Goal: Information Seeking & Learning: Learn about a topic

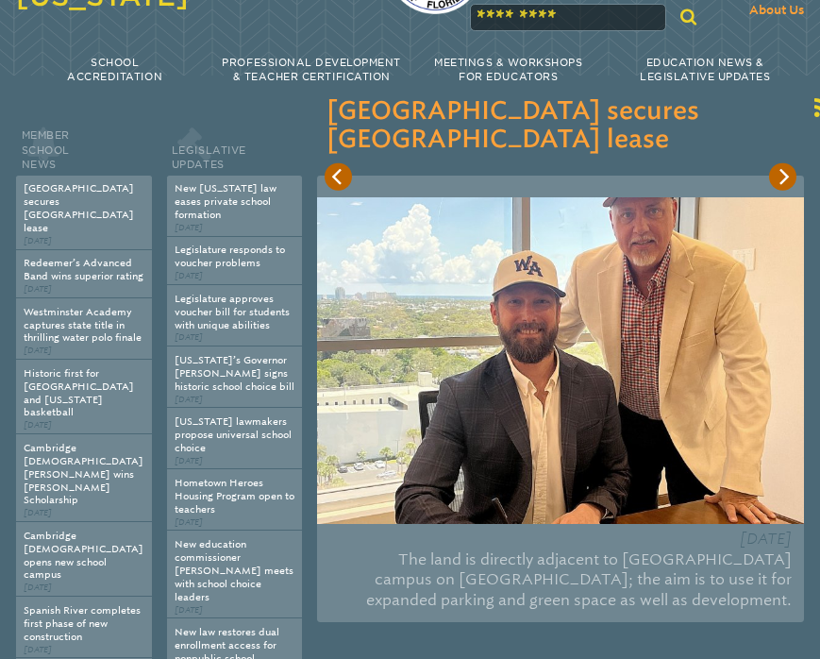
scroll to position [126, 0]
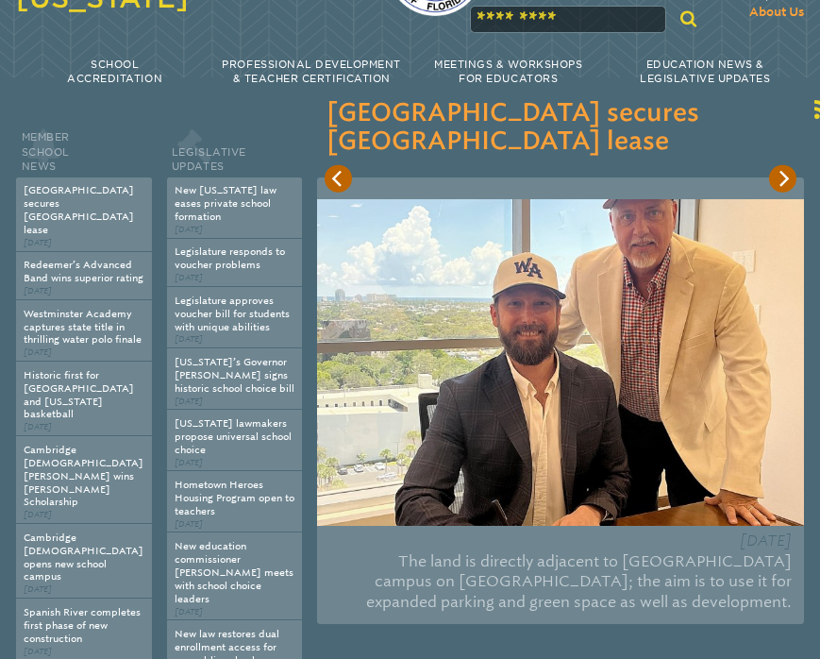
click at [582, 385] on img at bounding box center [560, 362] width 487 height 326
click at [578, 383] on img at bounding box center [560, 362] width 487 height 326
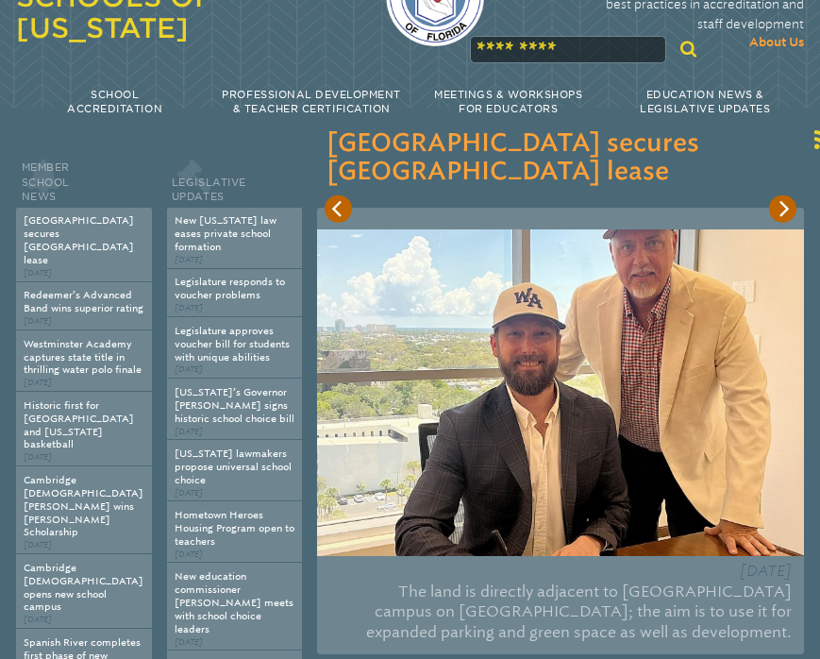
scroll to position [94, 0]
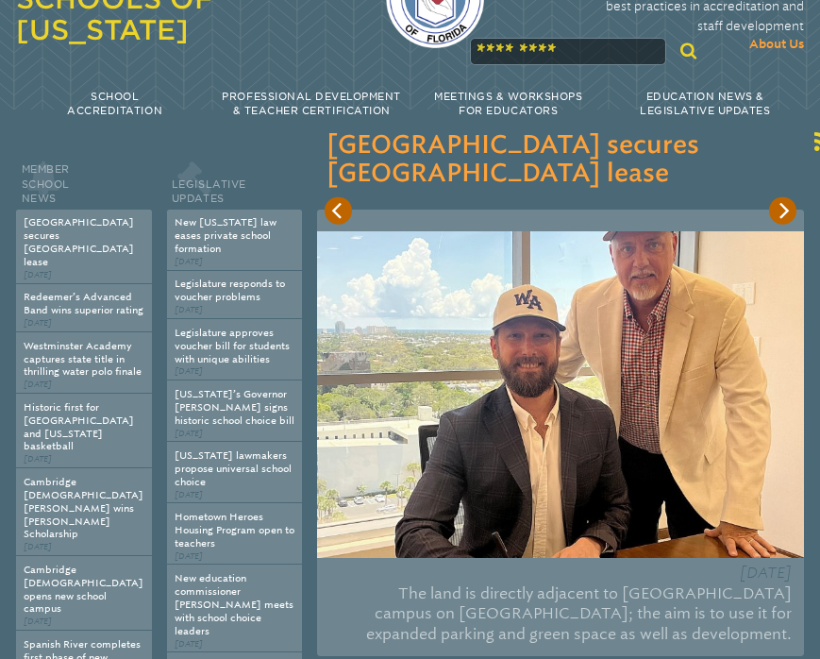
click at [779, 216] on icon "Next" at bounding box center [783, 211] width 16 height 16
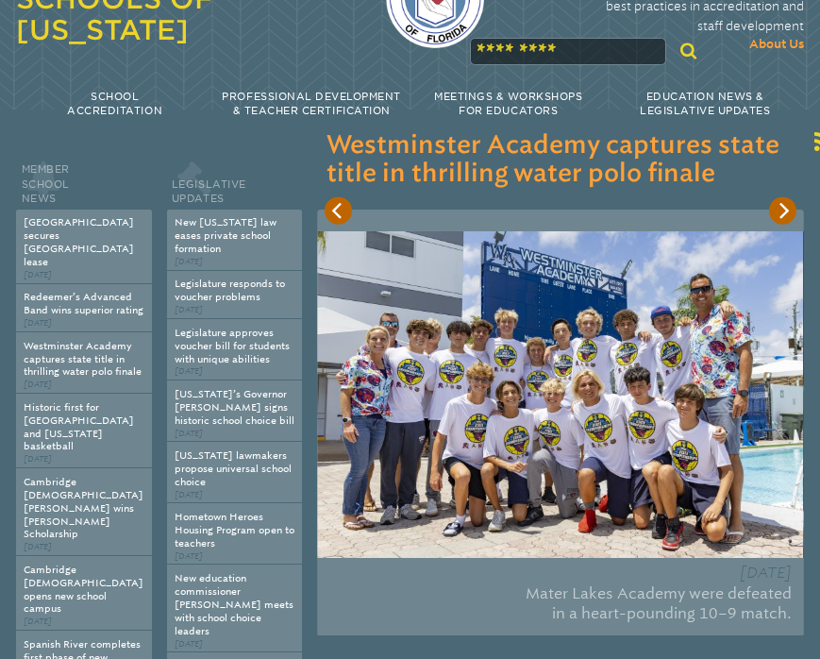
click at [778, 216] on icon "Next" at bounding box center [783, 211] width 16 height 16
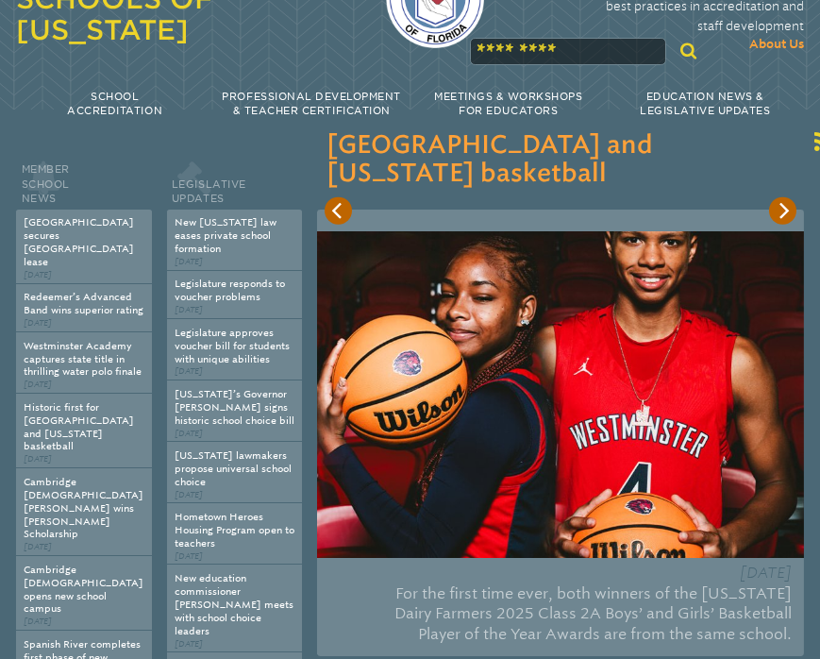
click at [778, 216] on icon "Next" at bounding box center [783, 211] width 16 height 16
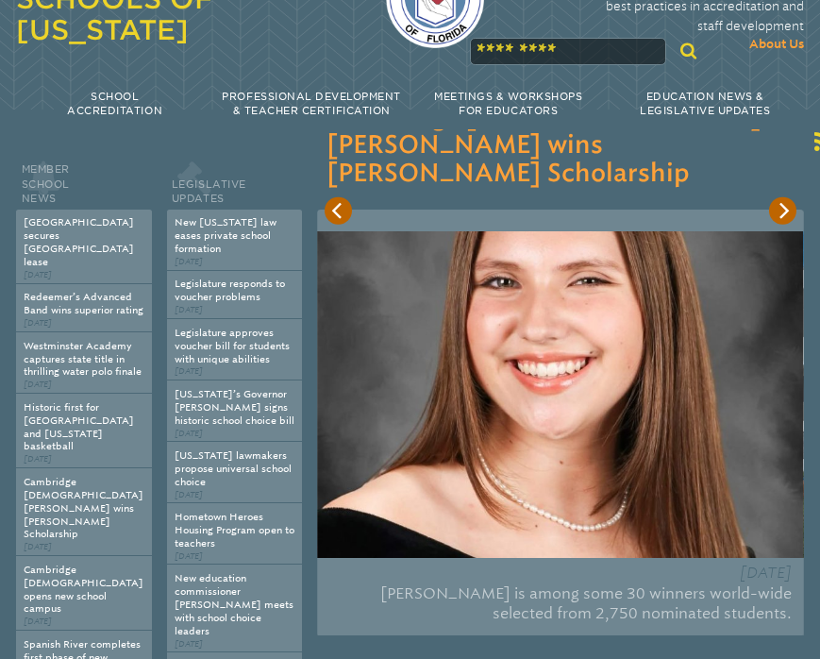
click at [778, 216] on icon "Next" at bounding box center [783, 211] width 16 height 16
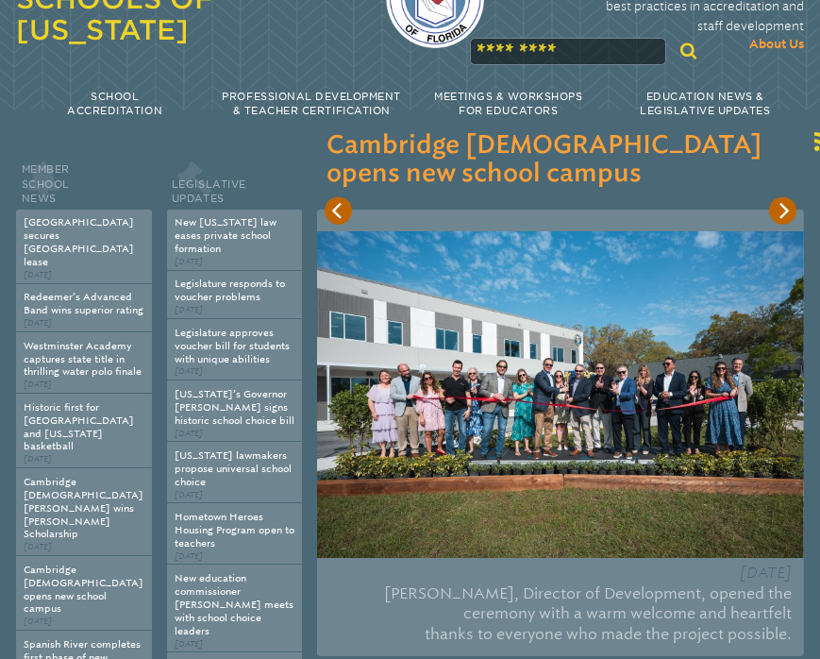
click at [564, 382] on img at bounding box center [560, 394] width 487 height 326
click at [564, 383] on img at bounding box center [560, 394] width 487 height 326
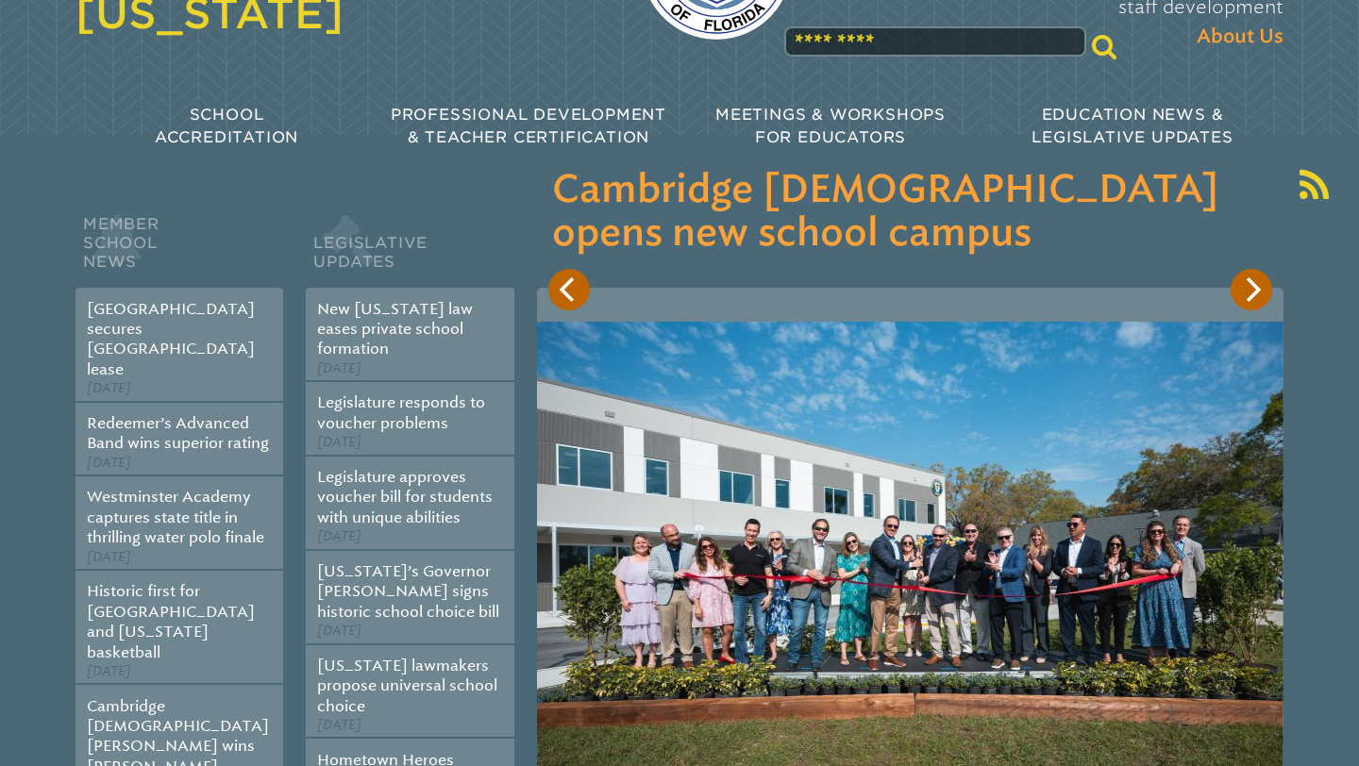
scroll to position [194, 0]
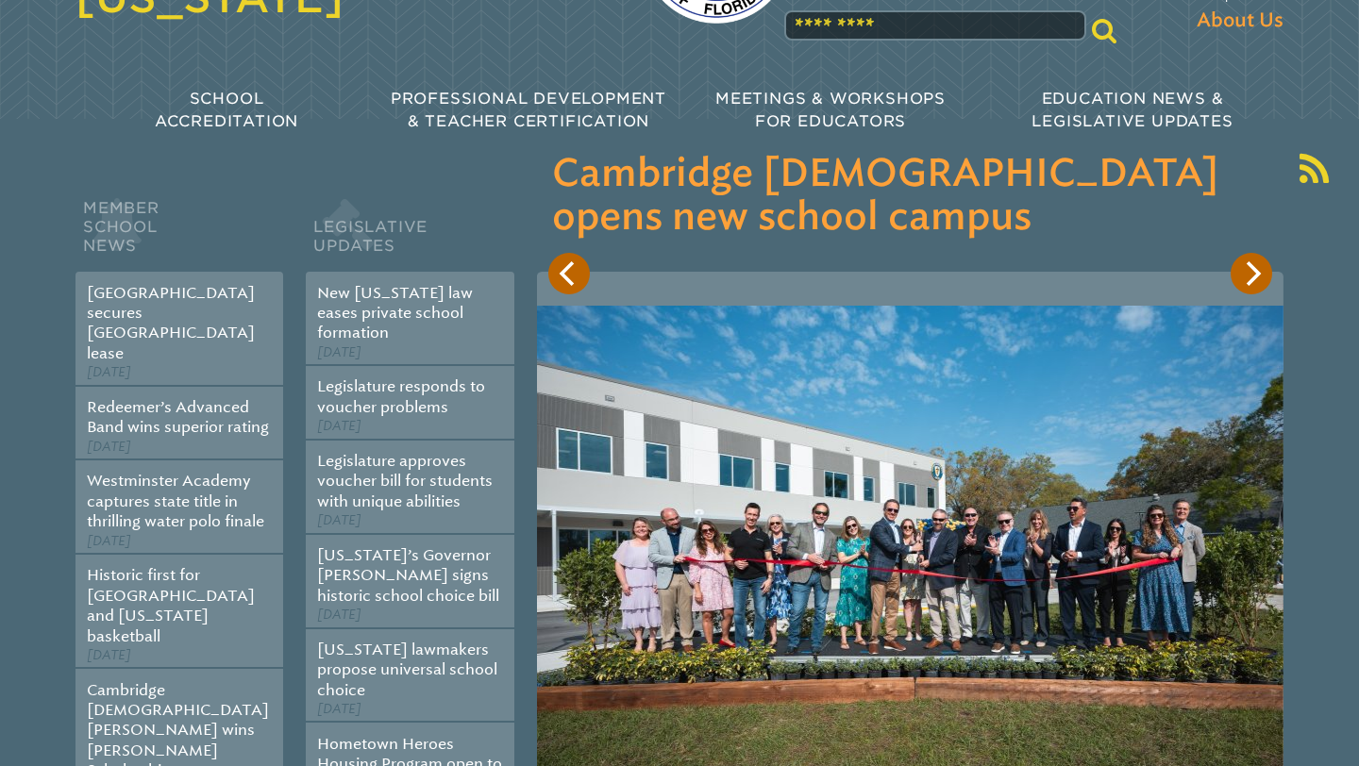
click at [819, 280] on icon "Next" at bounding box center [1254, 273] width 15 height 25
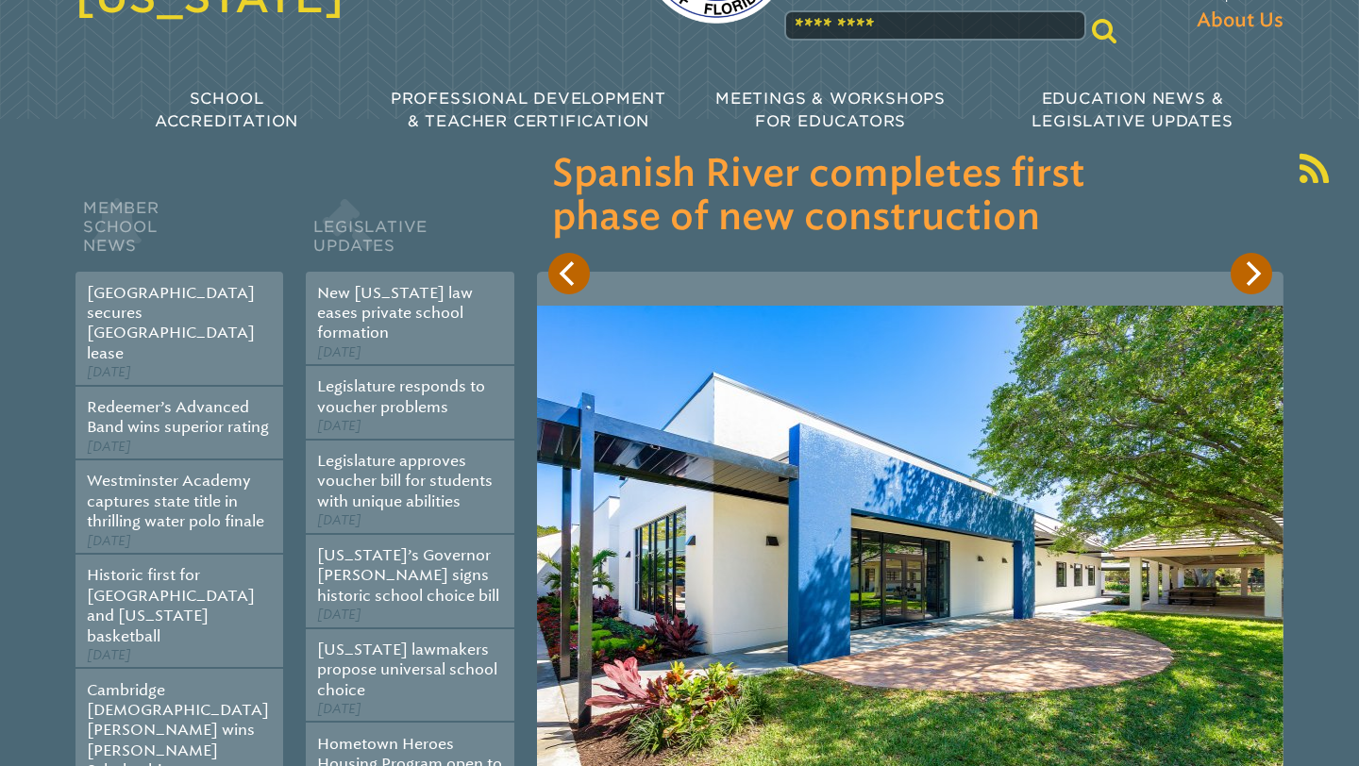
click at [819, 282] on icon "Next" at bounding box center [1251, 273] width 25 height 25
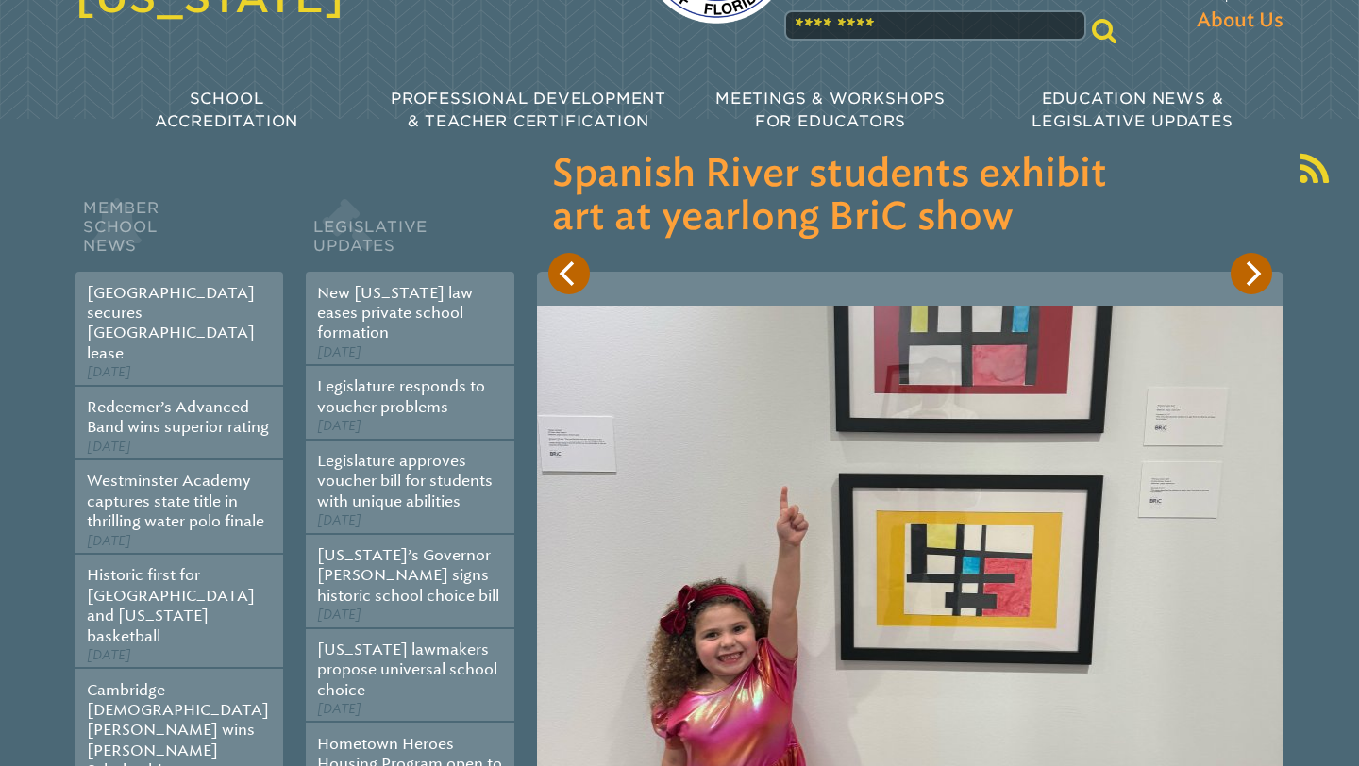
click at [819, 295] on div "[DATE] The prestigious [GEOGRAPHIC_DATA] features one of the most iconic spaces…" at bounding box center [910, 613] width 746 height 682
click at [819, 284] on icon "Next" at bounding box center [1251, 273] width 25 height 25
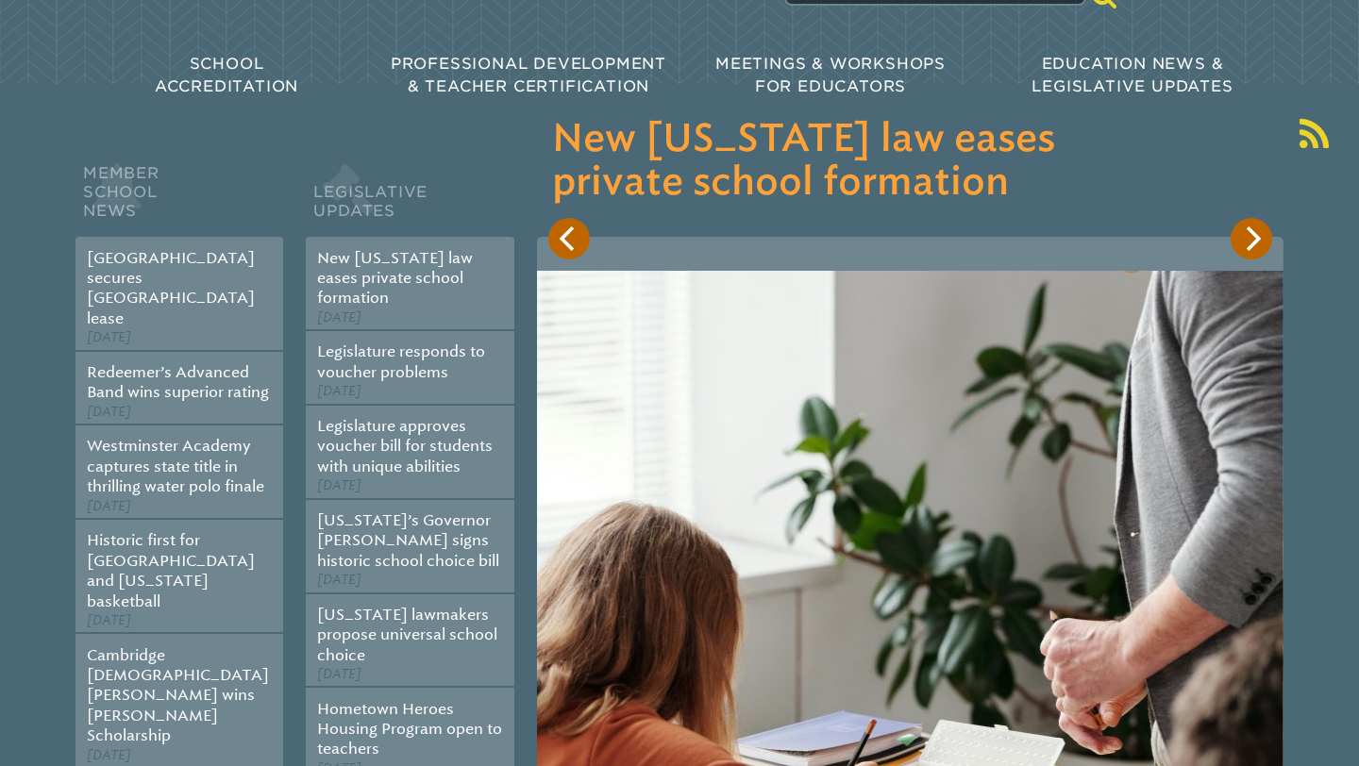
click at [819, 303] on div "[DATE] A coalition of eduction policy experts, religious leaders and elected of…" at bounding box center [910, 565] width 746 height 657
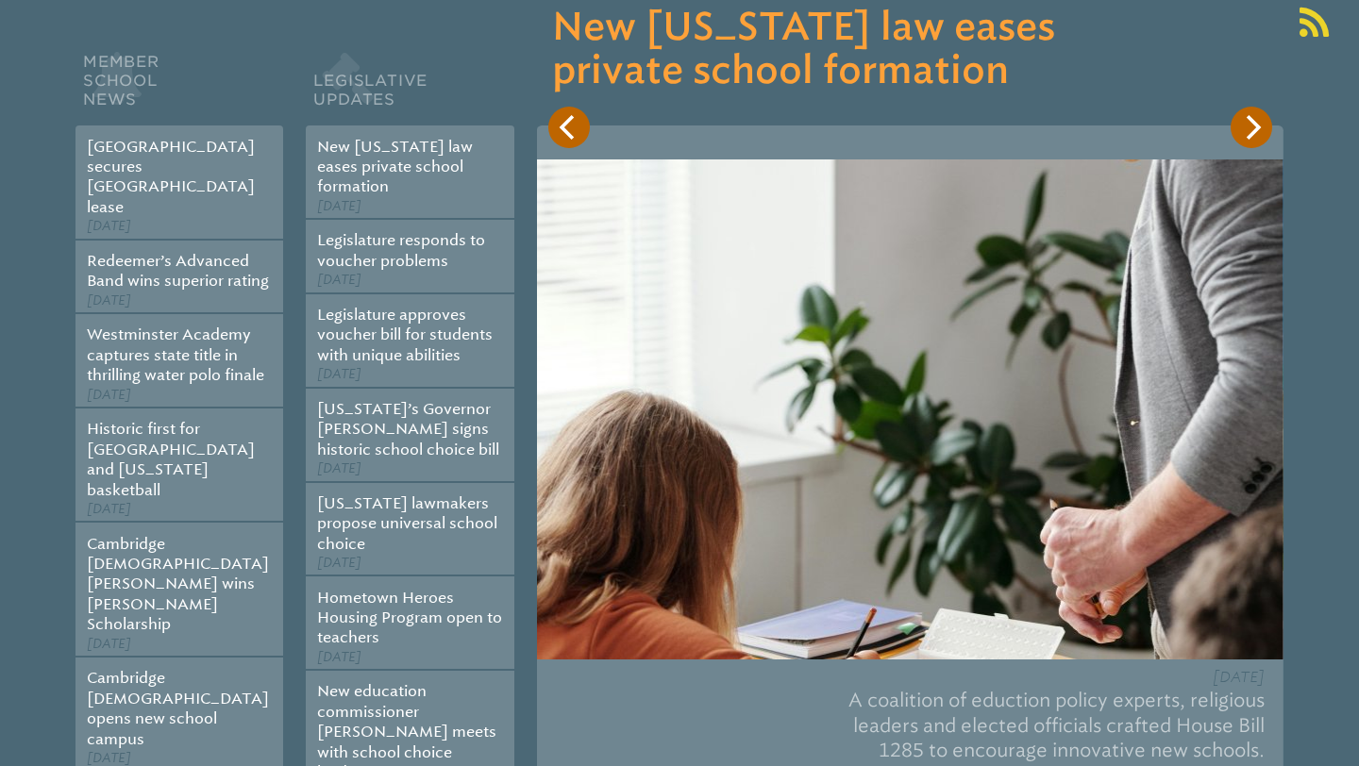
scroll to position [340, 0]
click at [819, 130] on icon "Next" at bounding box center [1251, 128] width 25 height 25
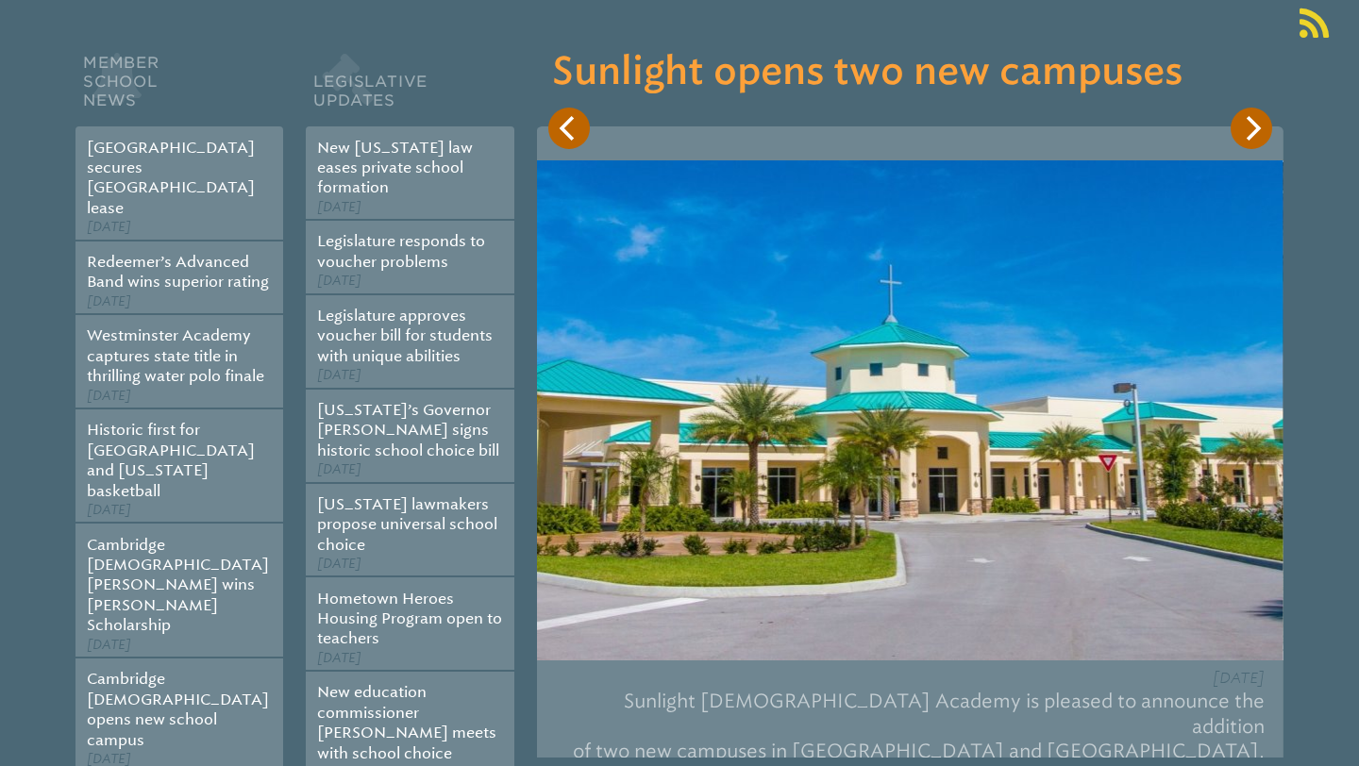
click at [819, 135] on icon "Next" at bounding box center [1254, 128] width 15 height 25
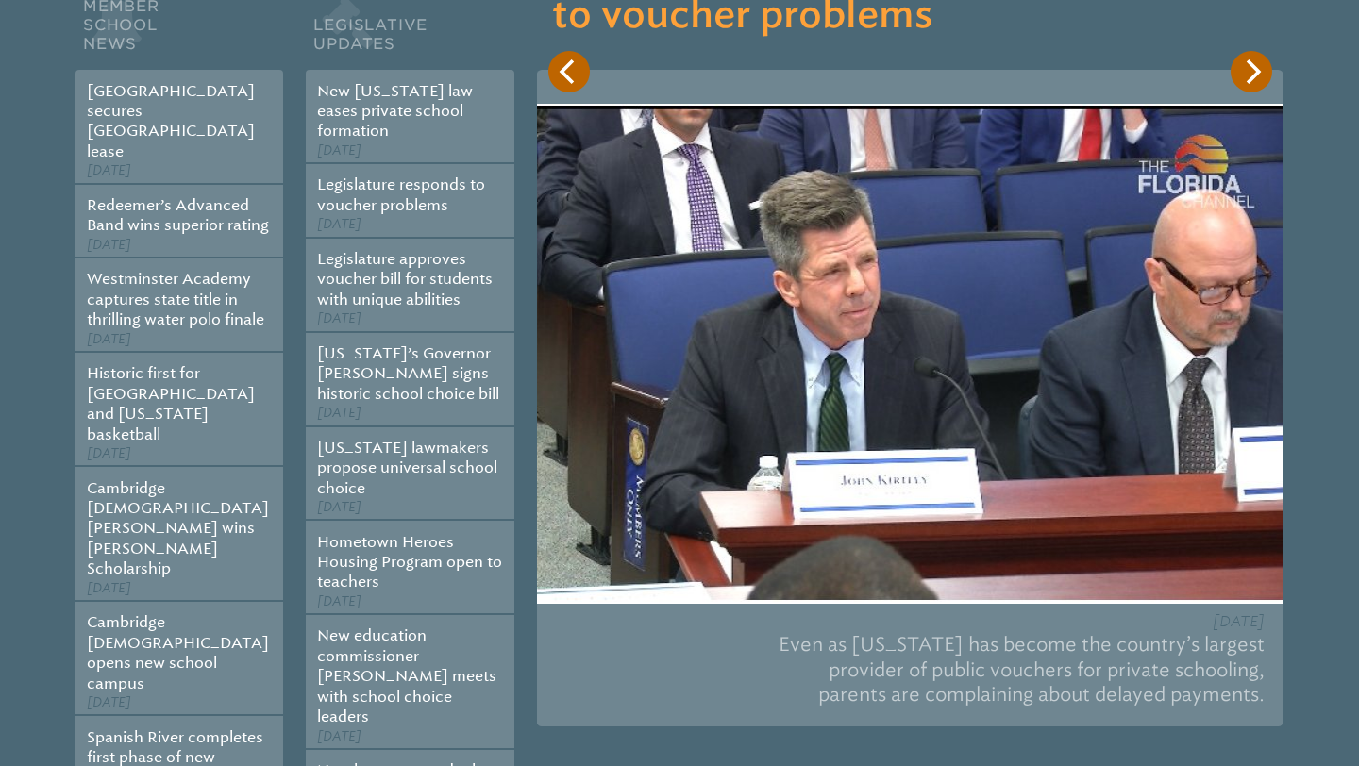
scroll to position [359, 0]
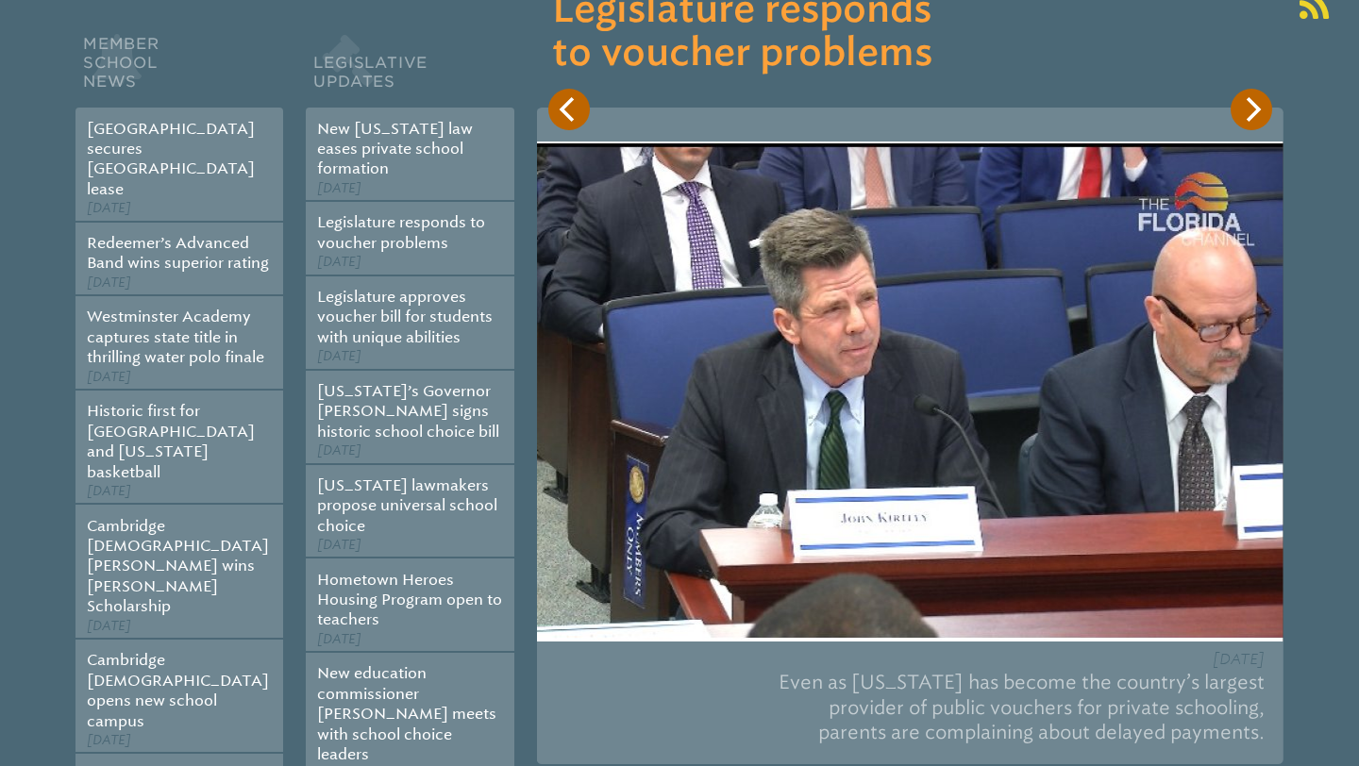
click at [819, 115] on icon "Next" at bounding box center [1251, 109] width 25 height 25
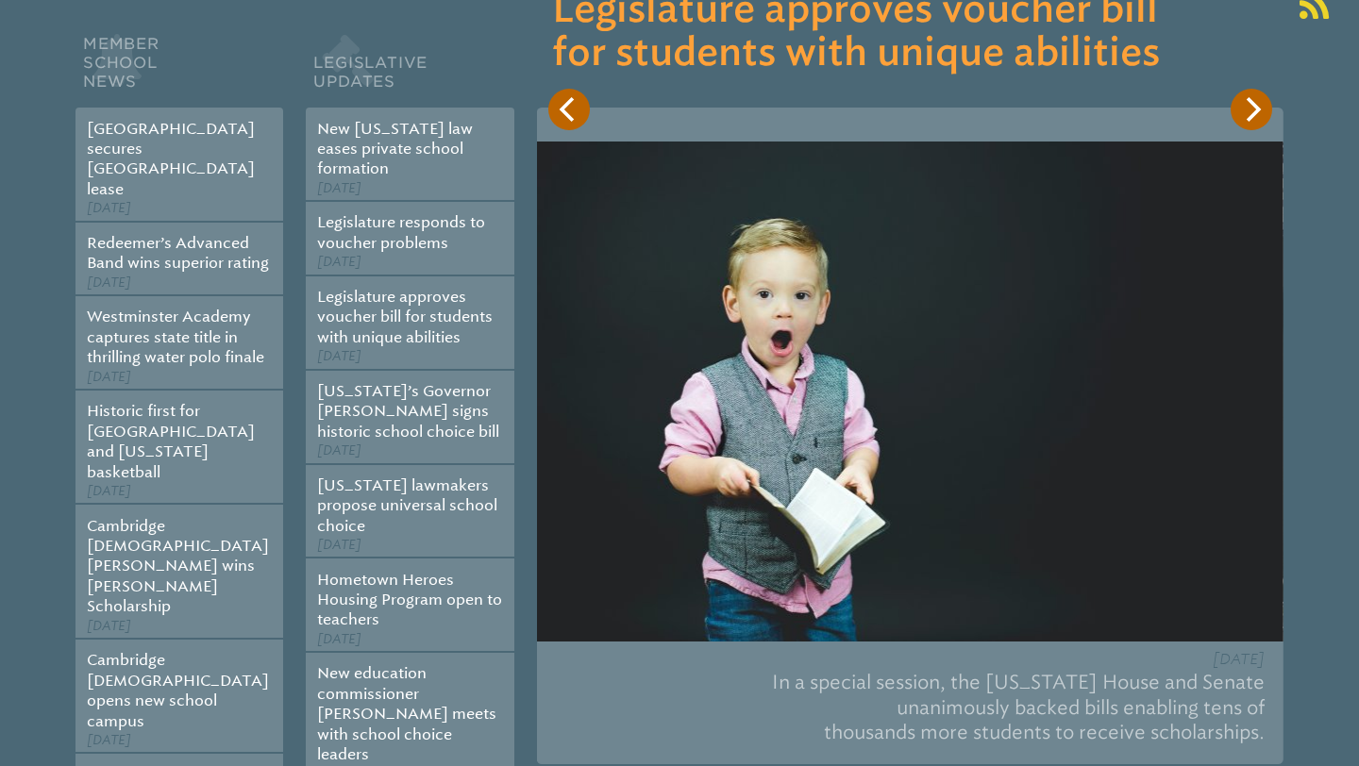
click at [819, 115] on icon "Next" at bounding box center [1251, 109] width 25 height 25
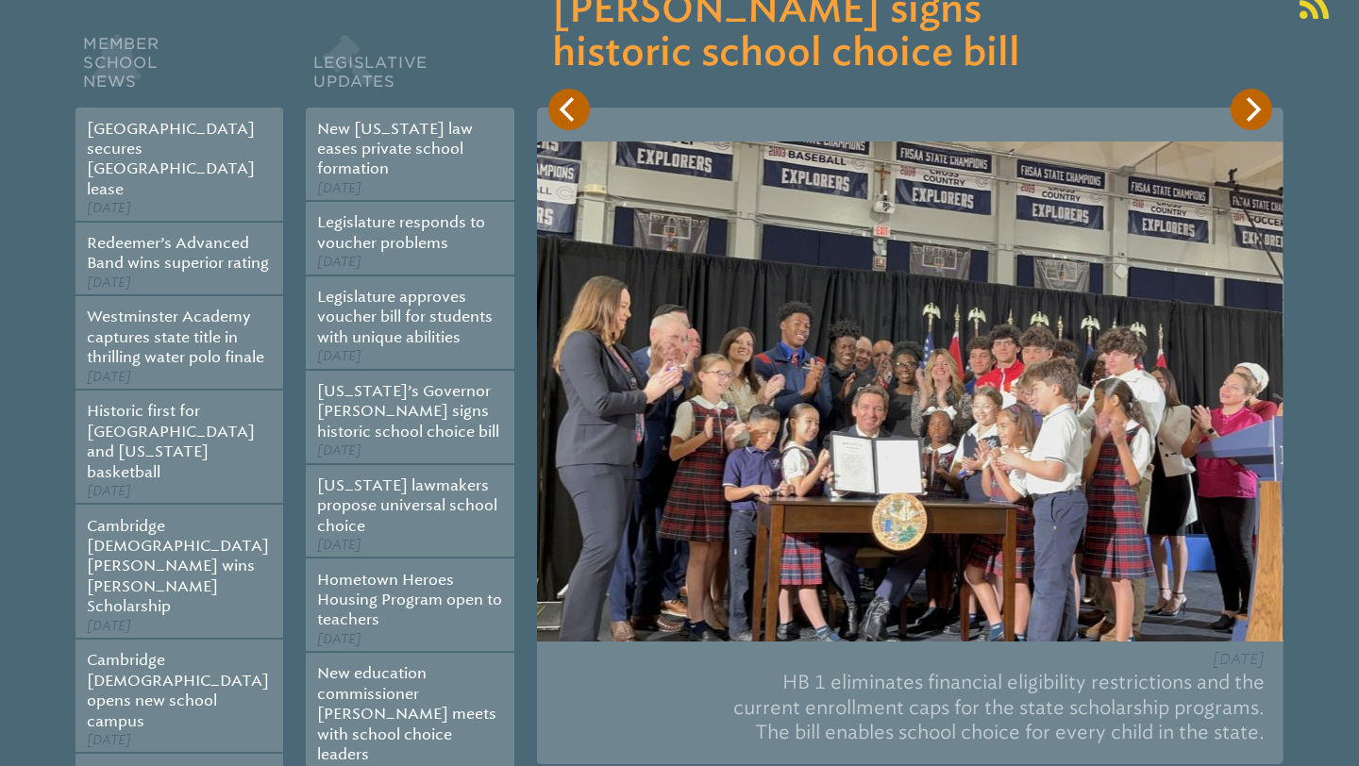
click at [819, 115] on icon "Next" at bounding box center [1251, 109] width 25 height 25
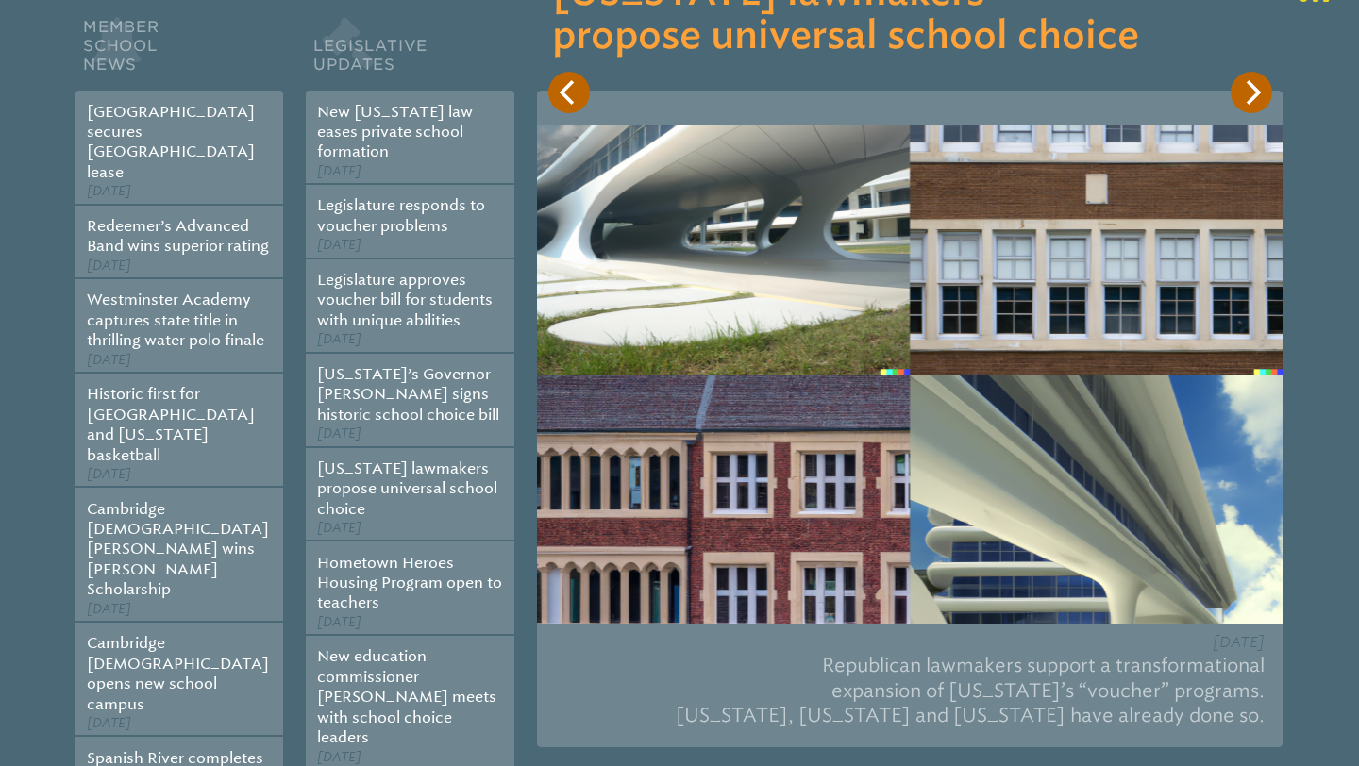
scroll to position [382, 0]
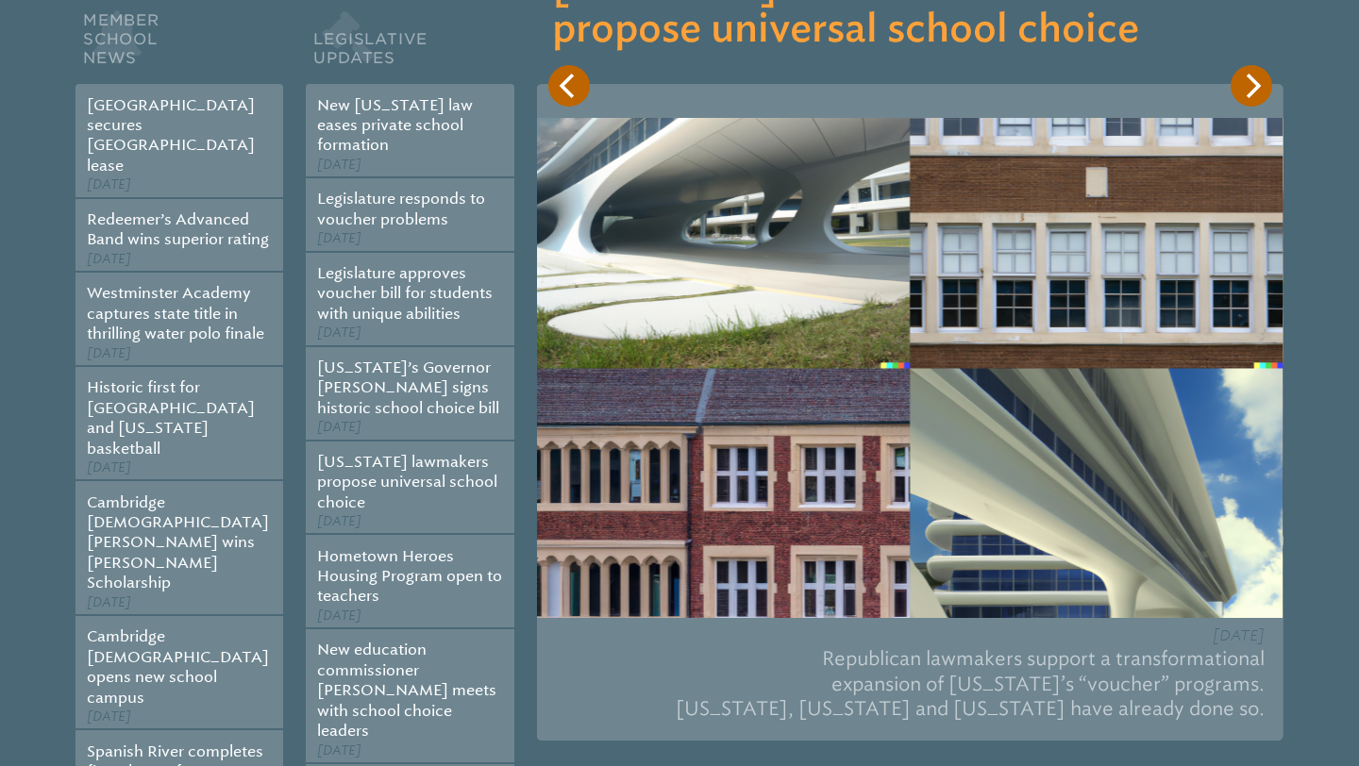
click at [819, 87] on icon "Next" at bounding box center [1254, 86] width 15 height 25
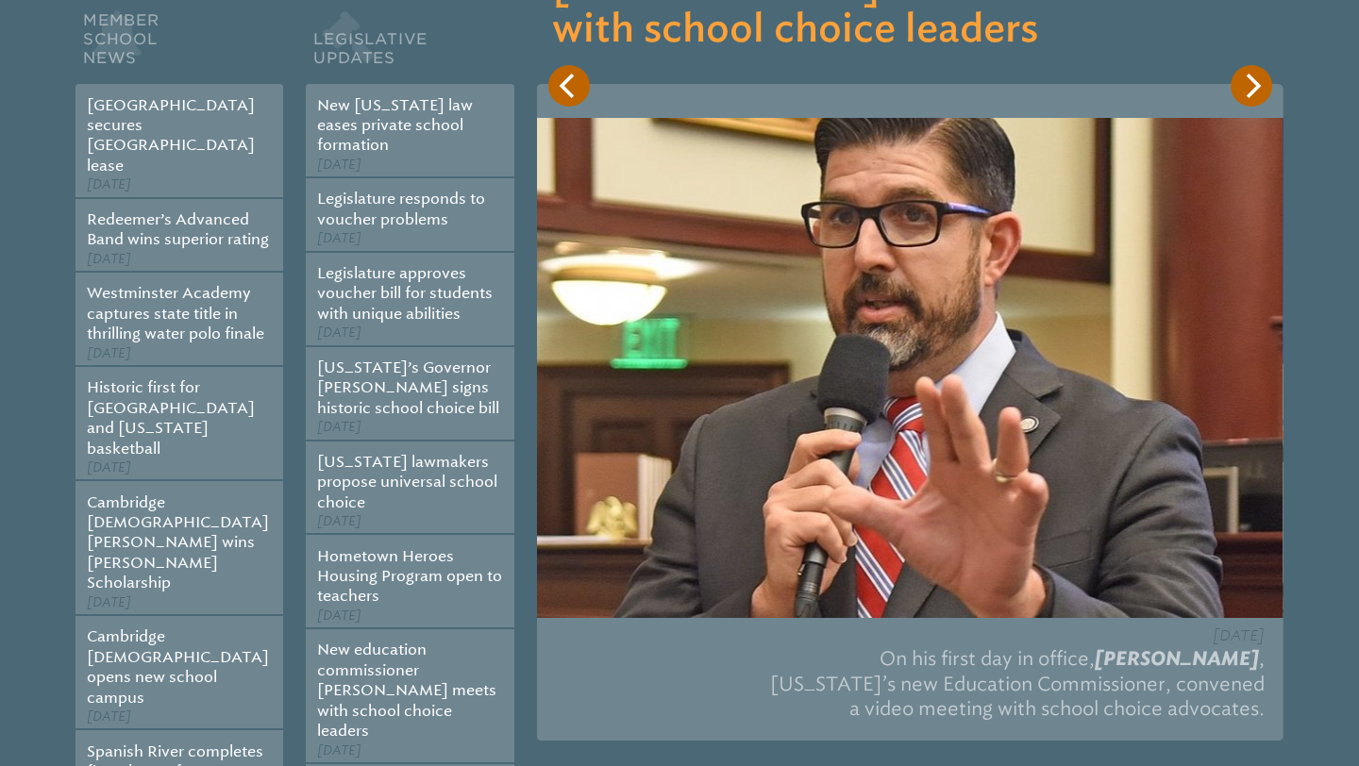
click at [819, 87] on icon "Next" at bounding box center [1254, 86] width 15 height 25
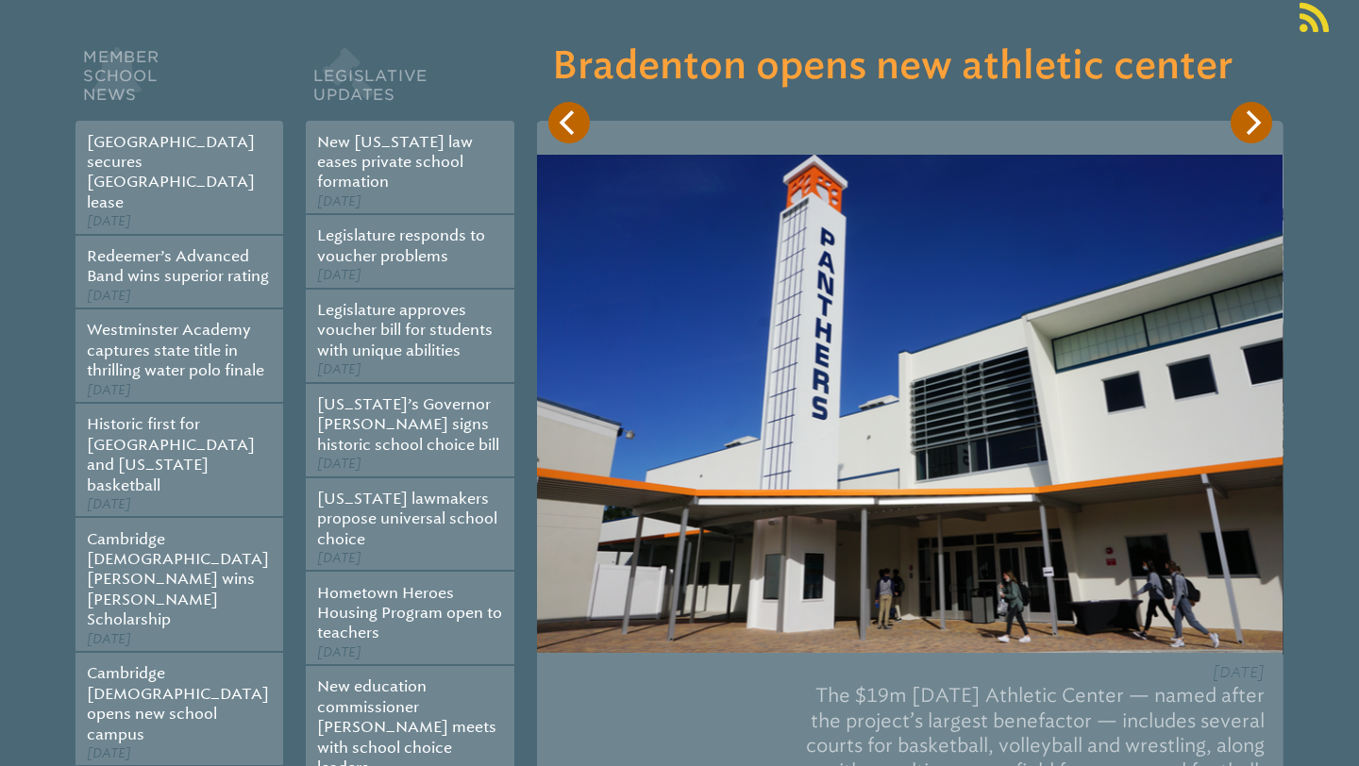
scroll to position [355, 0]
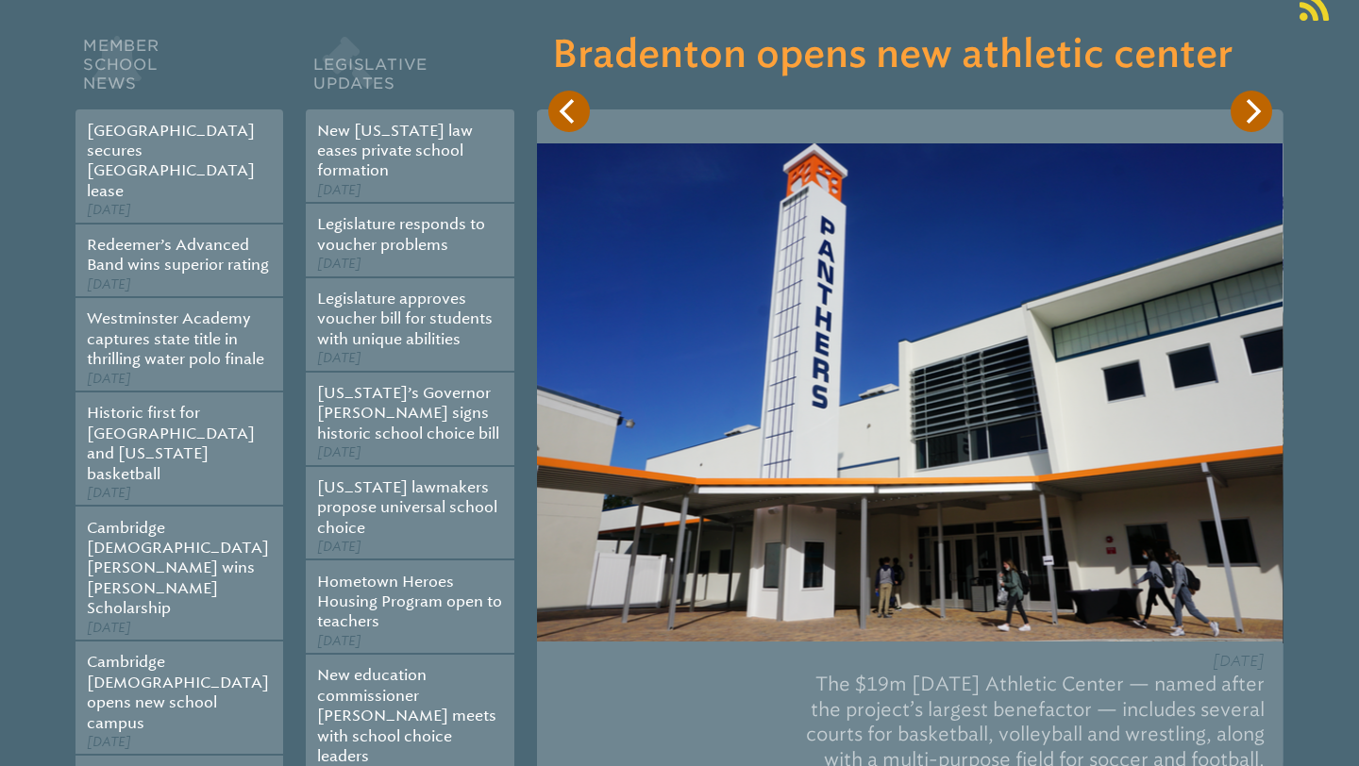
click at [819, 112] on icon "Next" at bounding box center [1251, 111] width 25 height 25
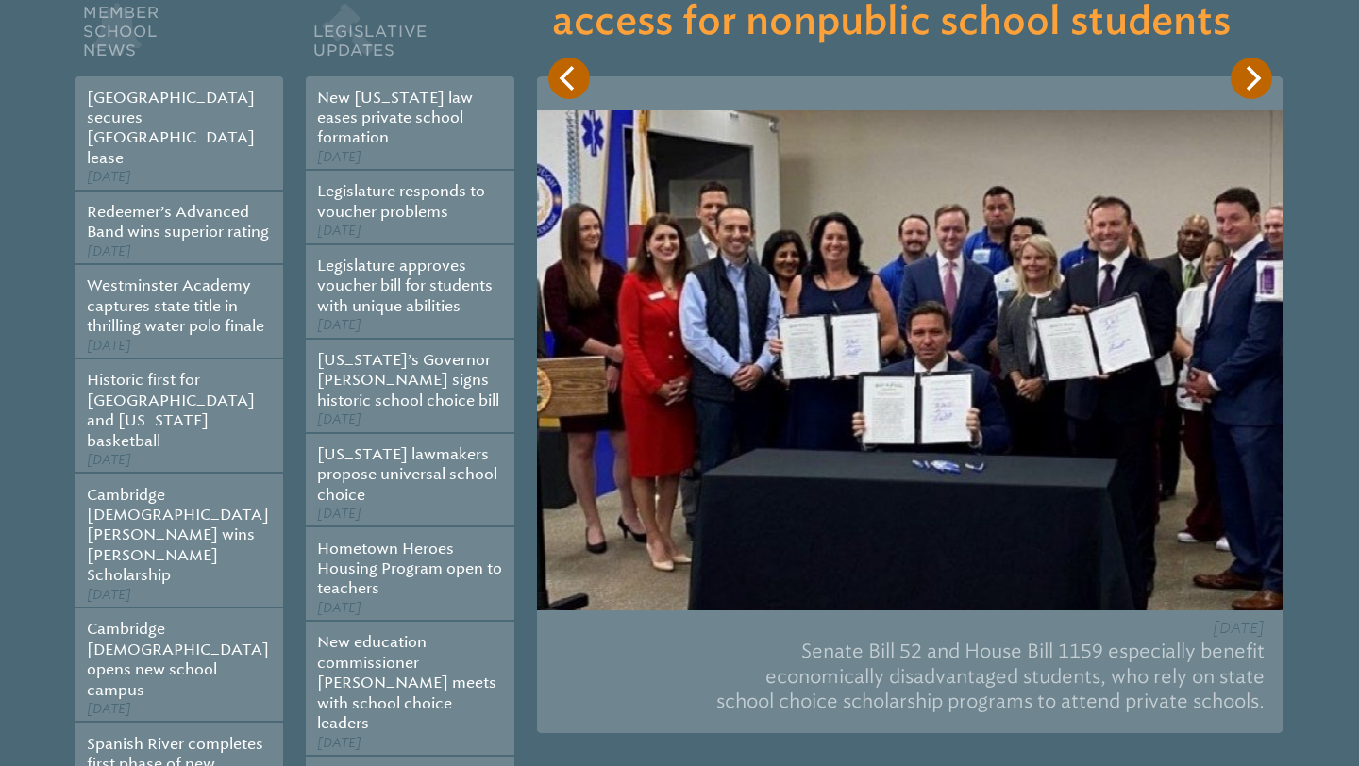
scroll to position [393, 0]
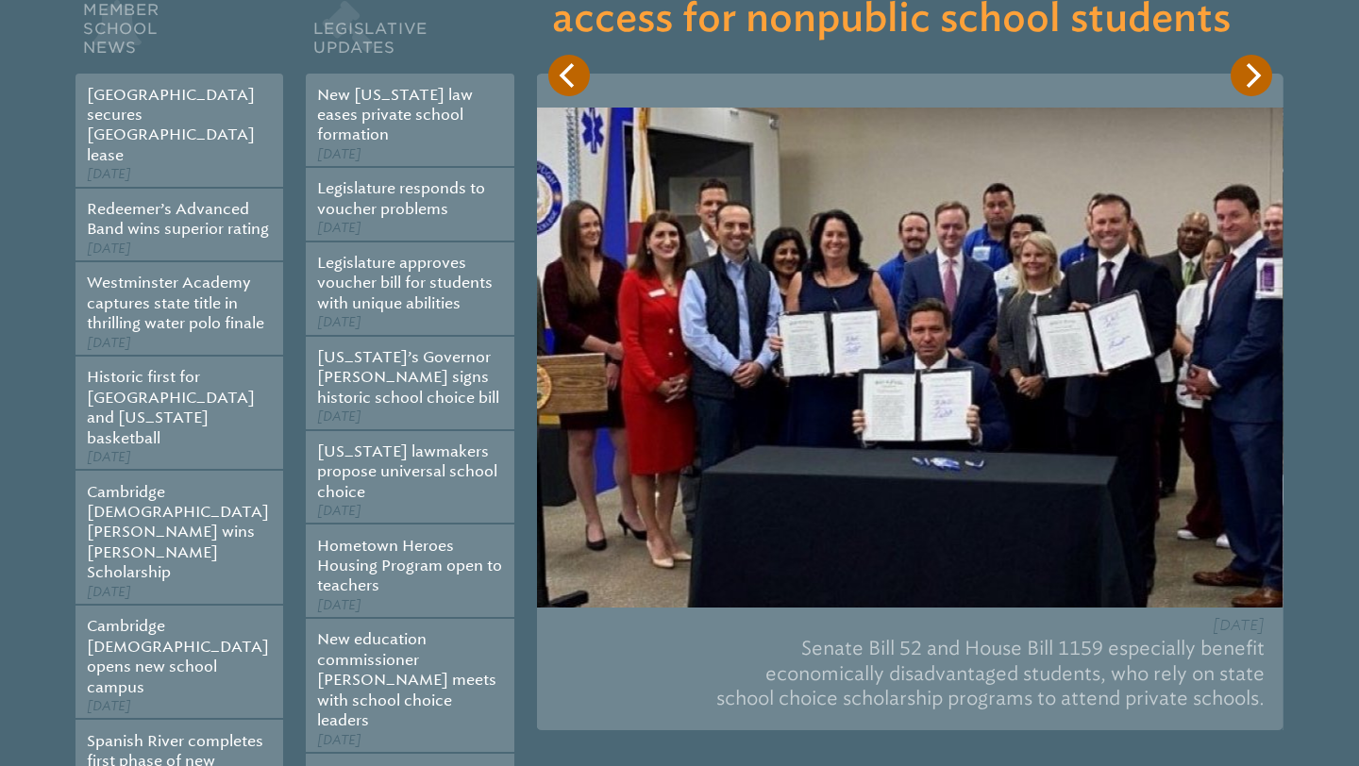
click at [819, 75] on icon "Next" at bounding box center [1251, 75] width 25 height 25
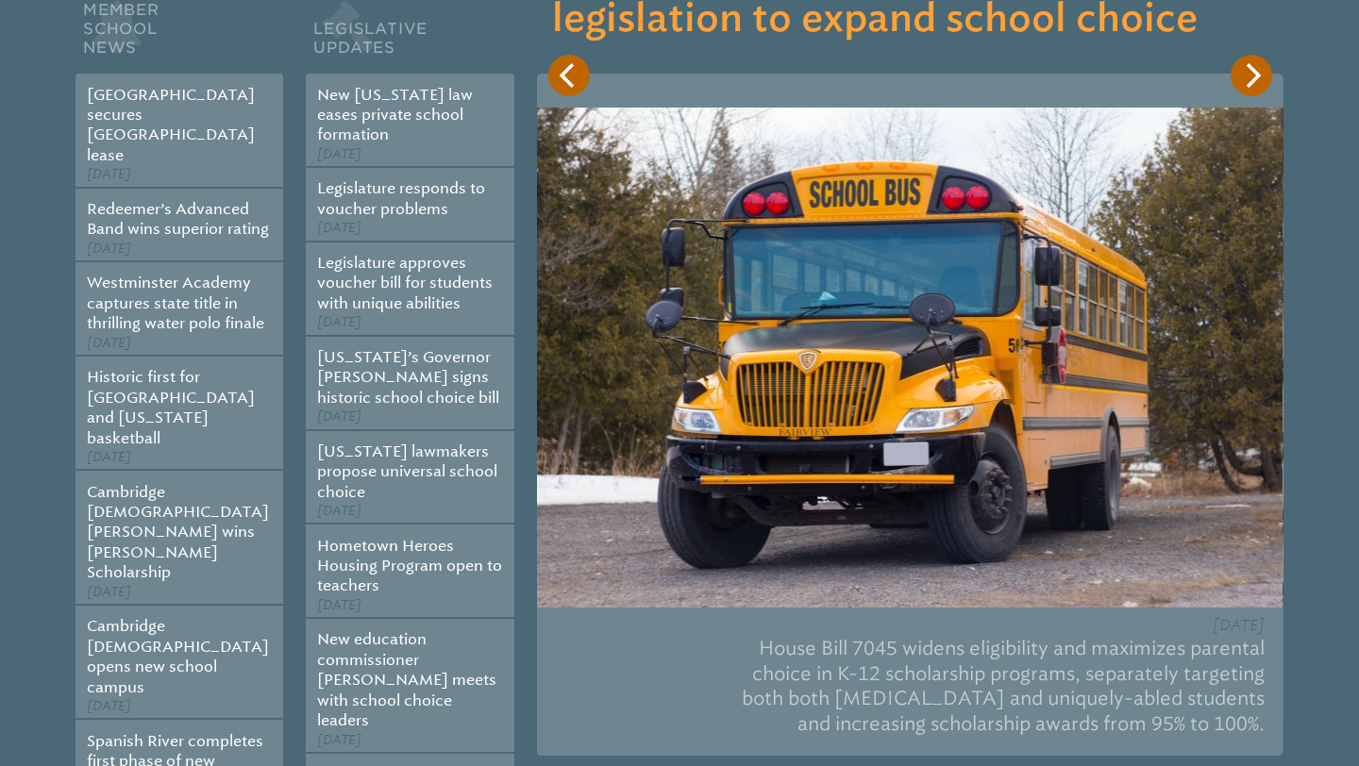
click at [819, 88] on button "Next" at bounding box center [1252, 76] width 42 height 42
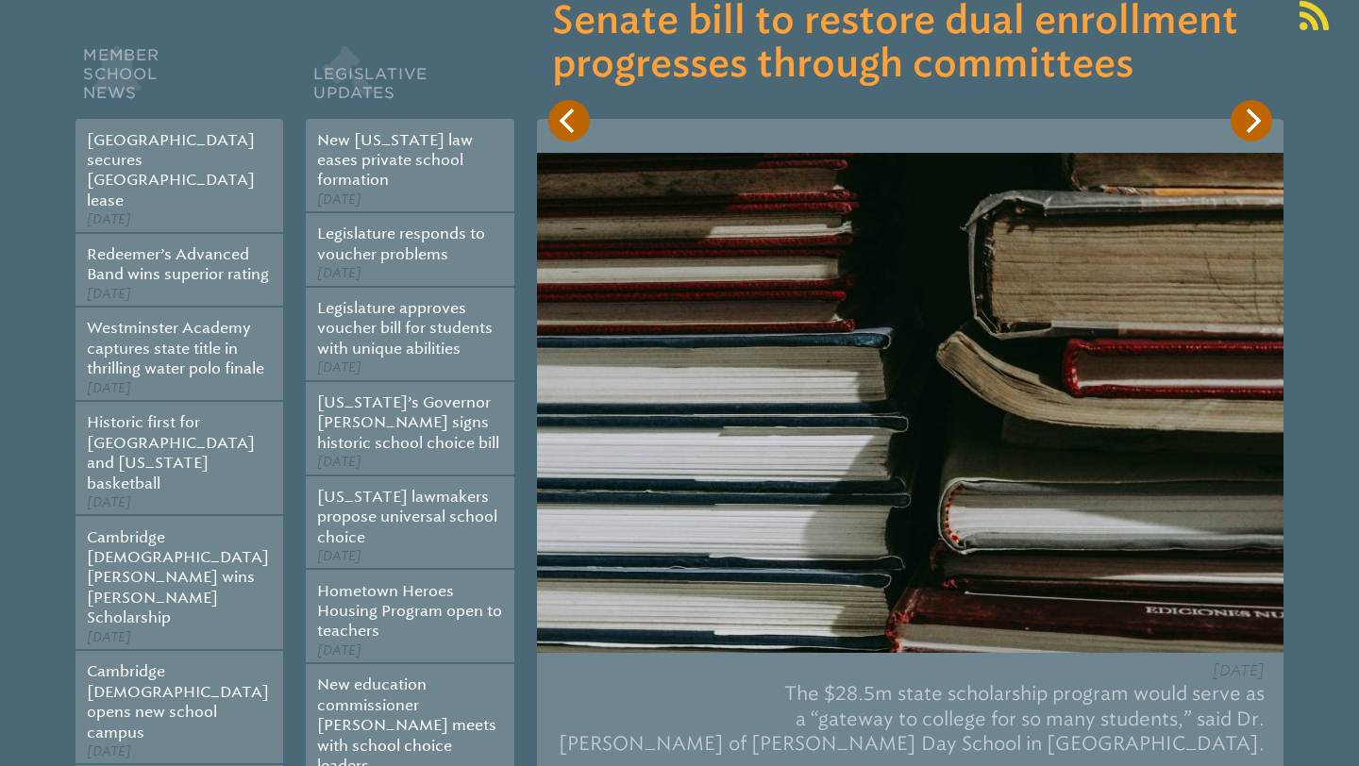
scroll to position [343, 0]
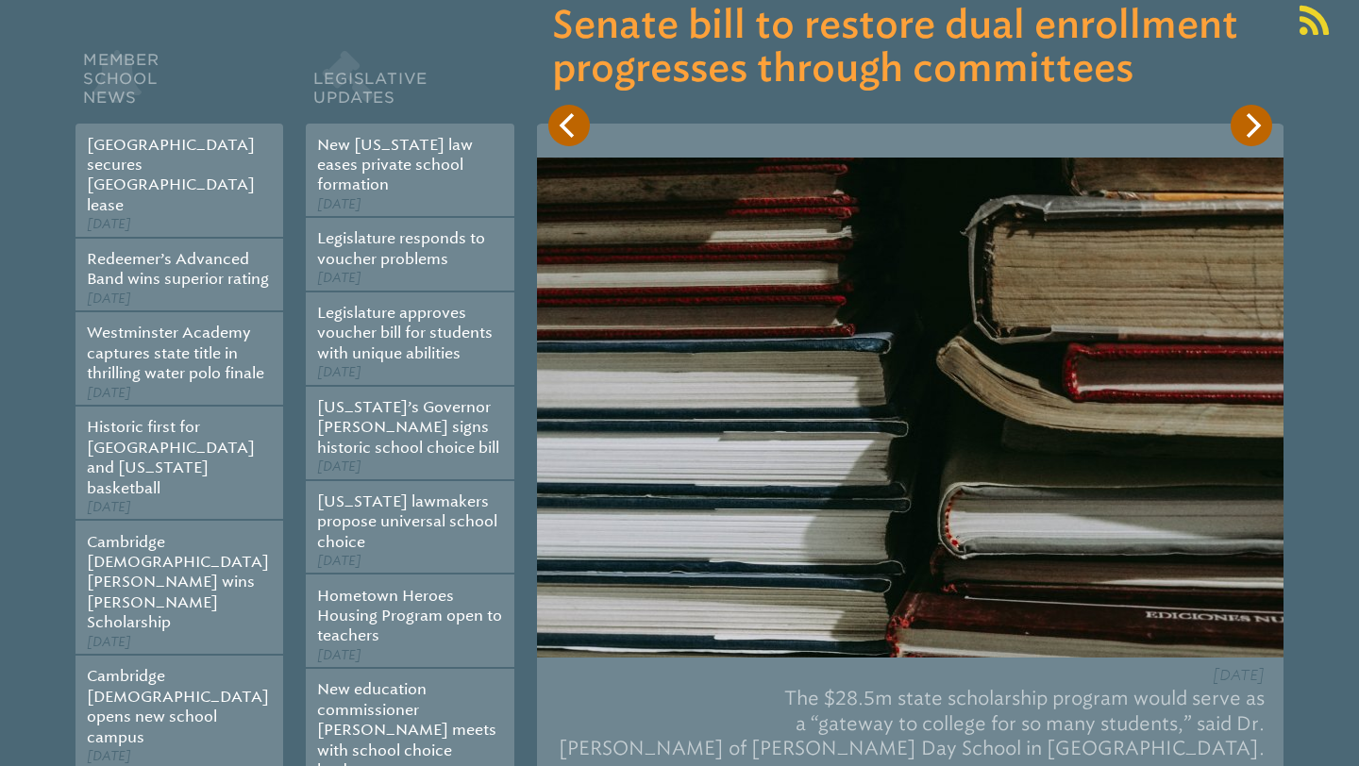
click at [819, 135] on icon "Next" at bounding box center [1251, 125] width 25 height 25
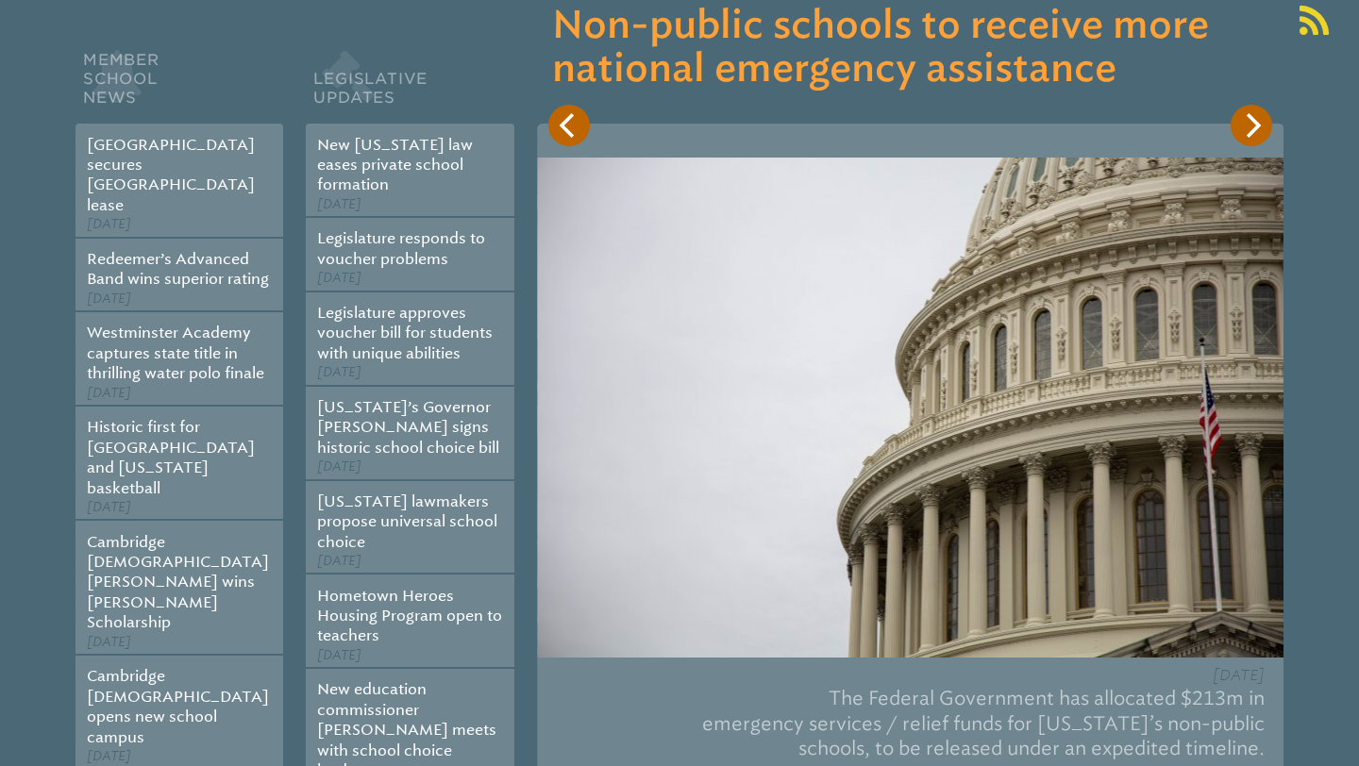
click at [819, 135] on icon "Next" at bounding box center [1251, 125] width 25 height 25
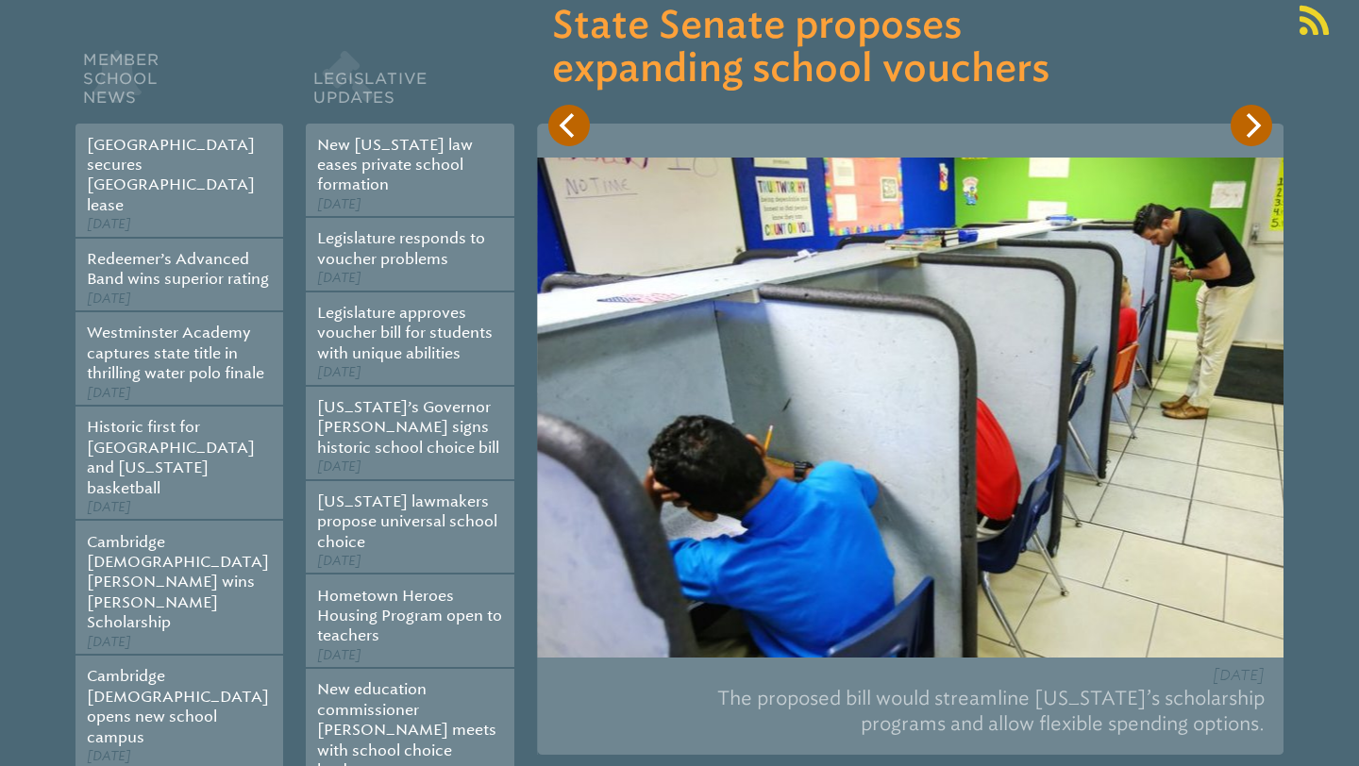
click at [819, 135] on icon "Next" at bounding box center [1251, 125] width 25 height 25
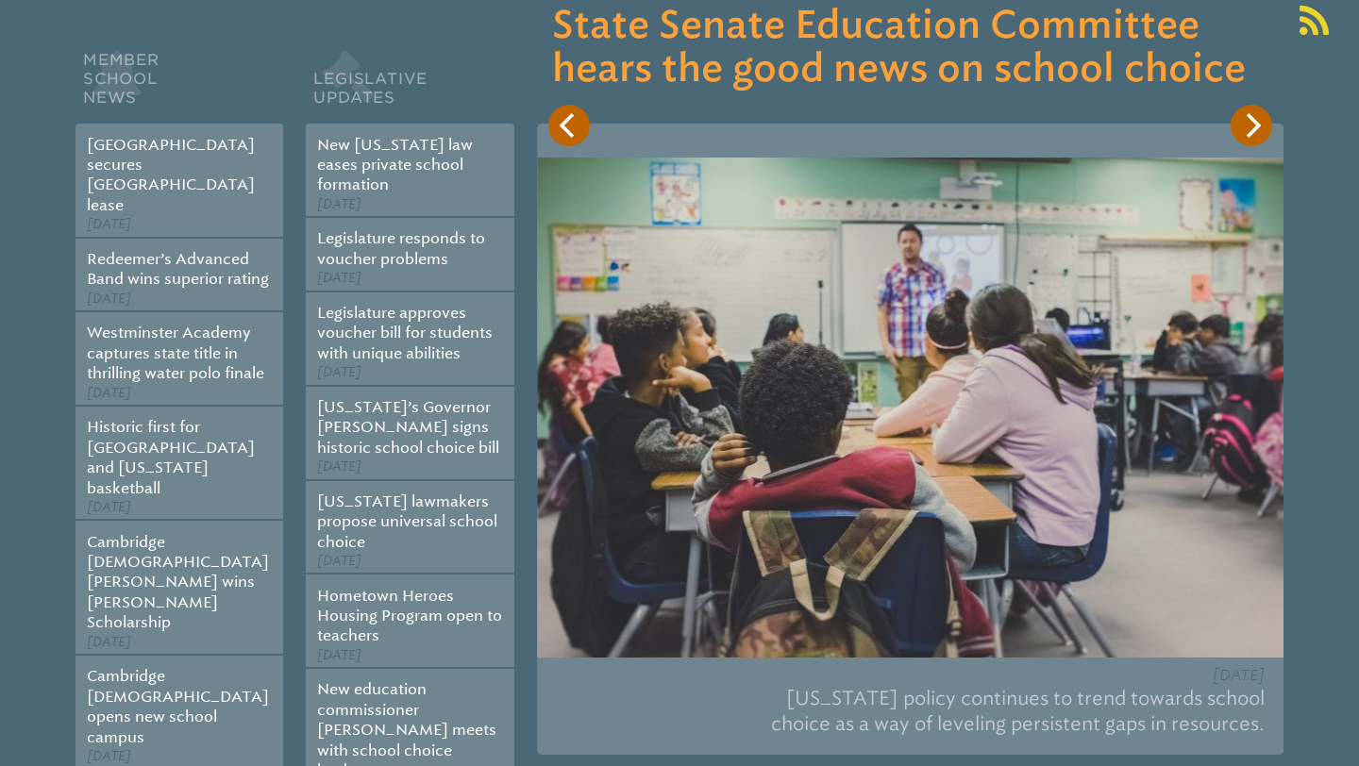
click at [819, 135] on icon "Next" at bounding box center [1251, 125] width 25 height 25
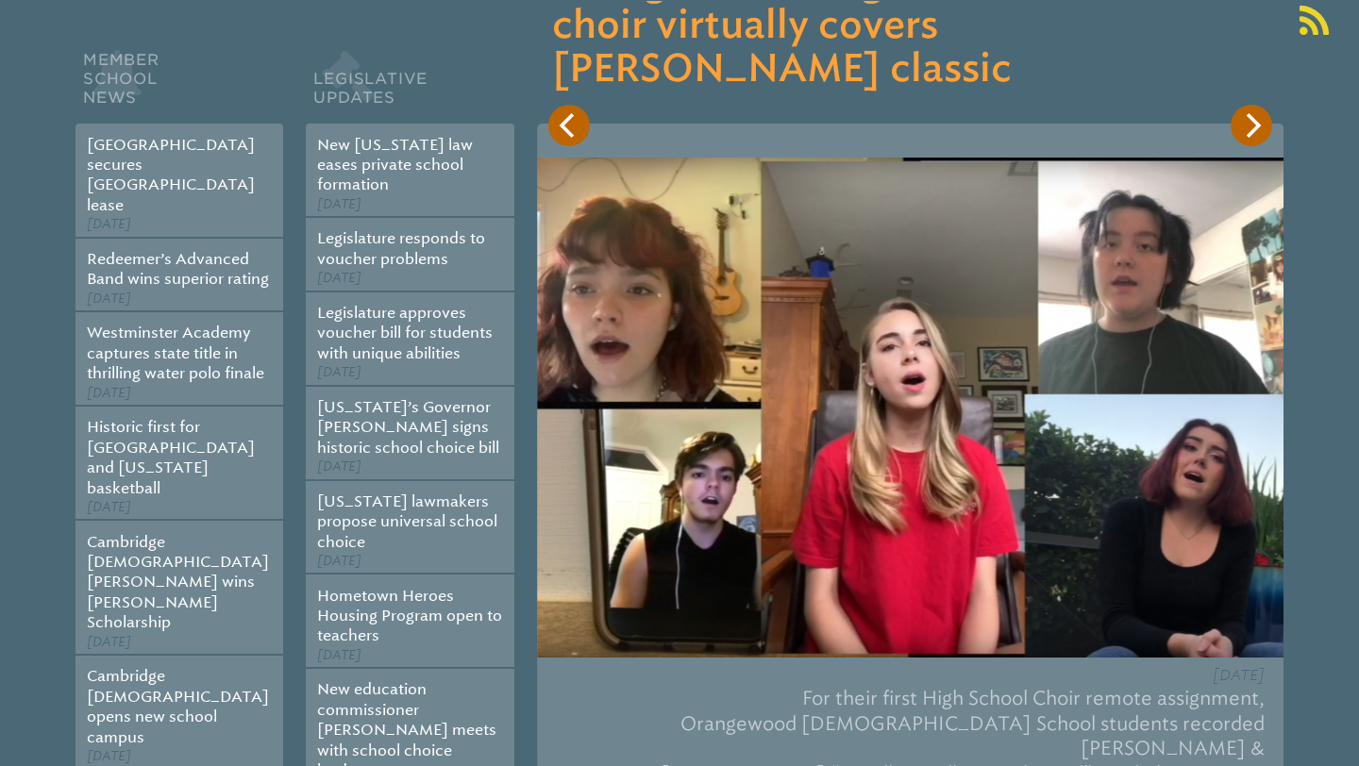
click at [819, 135] on icon "Next" at bounding box center [1251, 125] width 25 height 25
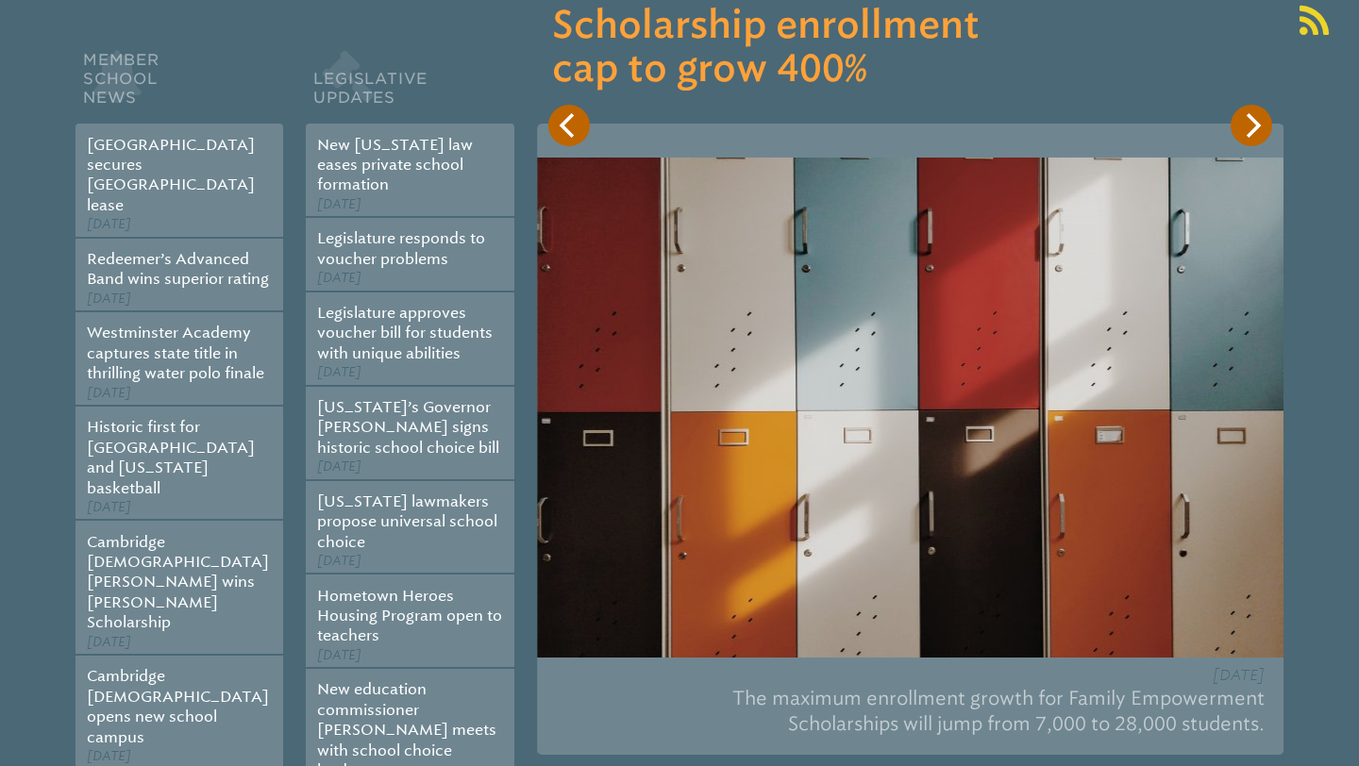
click at [819, 135] on icon "Next" at bounding box center [1251, 125] width 25 height 25
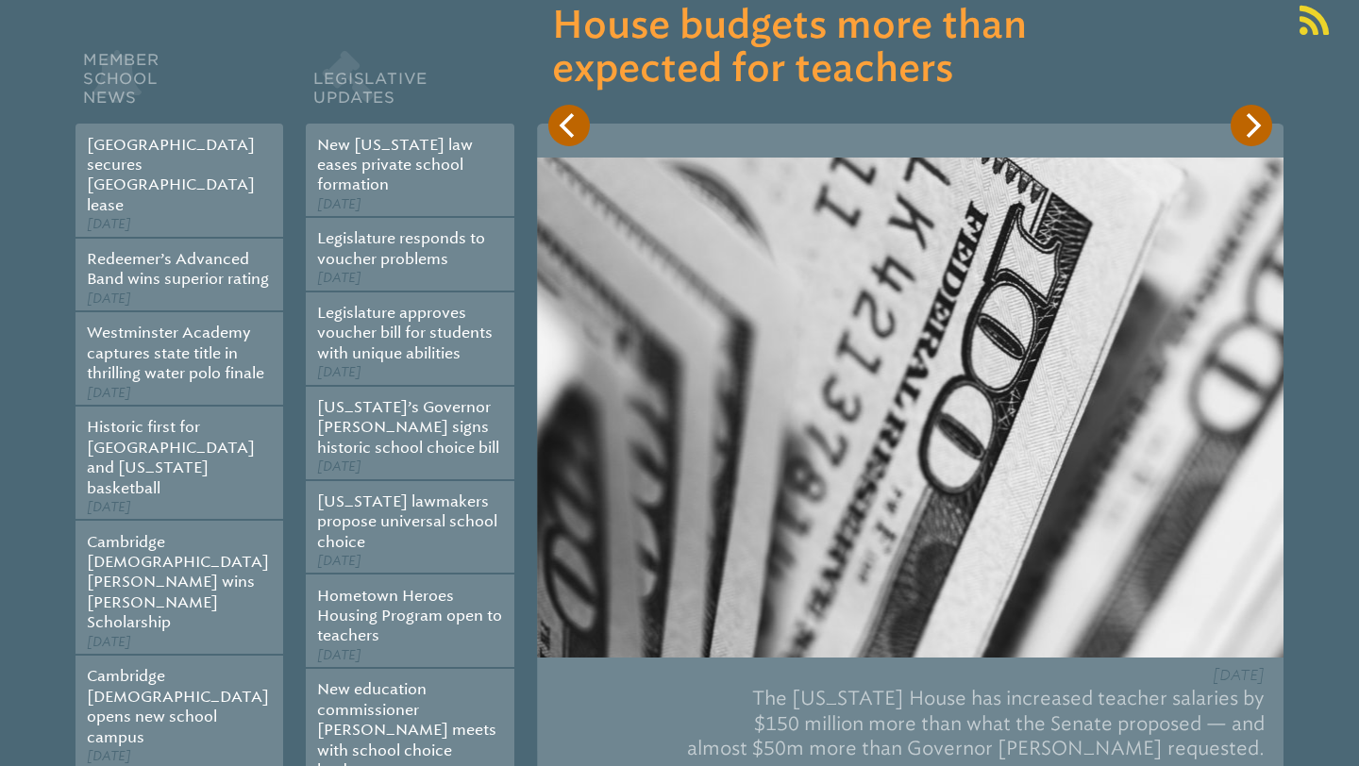
click at [819, 135] on icon "Next" at bounding box center [1251, 125] width 25 height 25
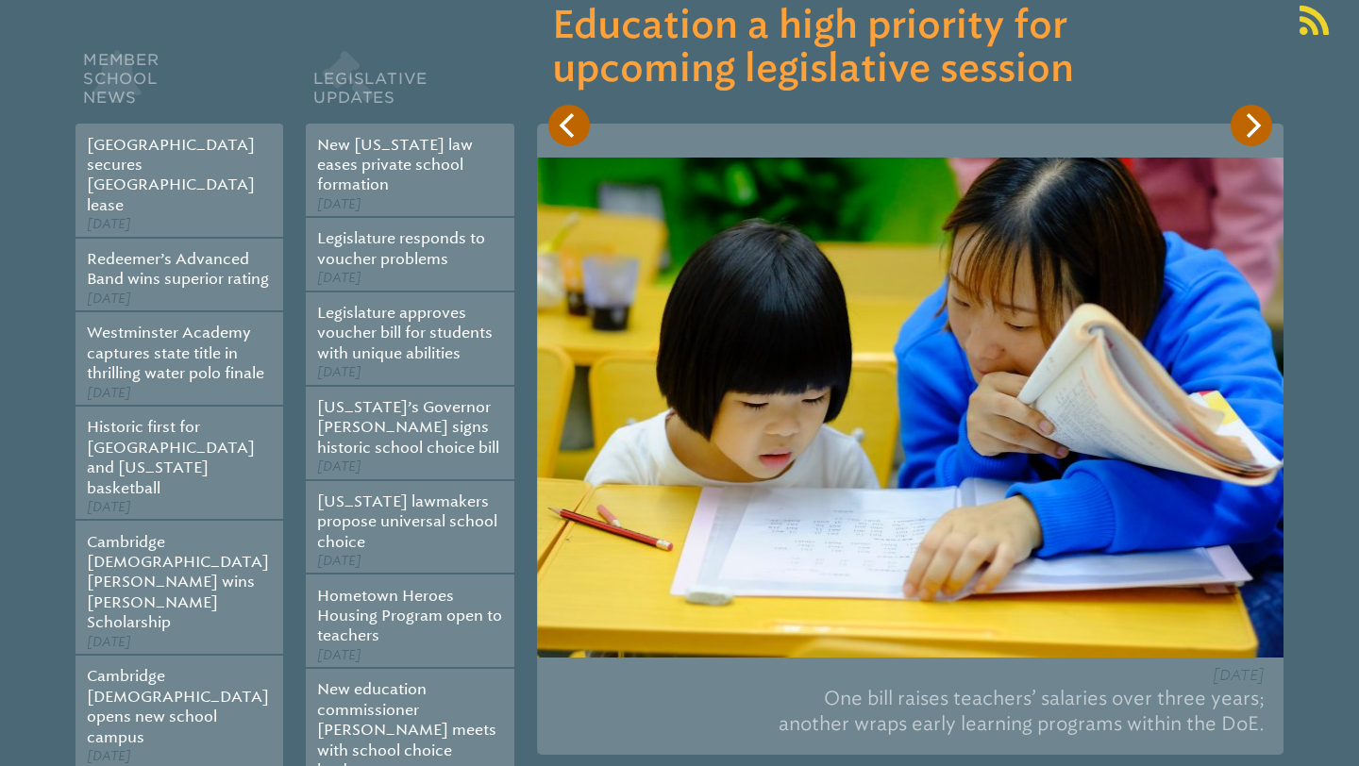
click at [819, 135] on icon "Next" at bounding box center [1251, 125] width 25 height 25
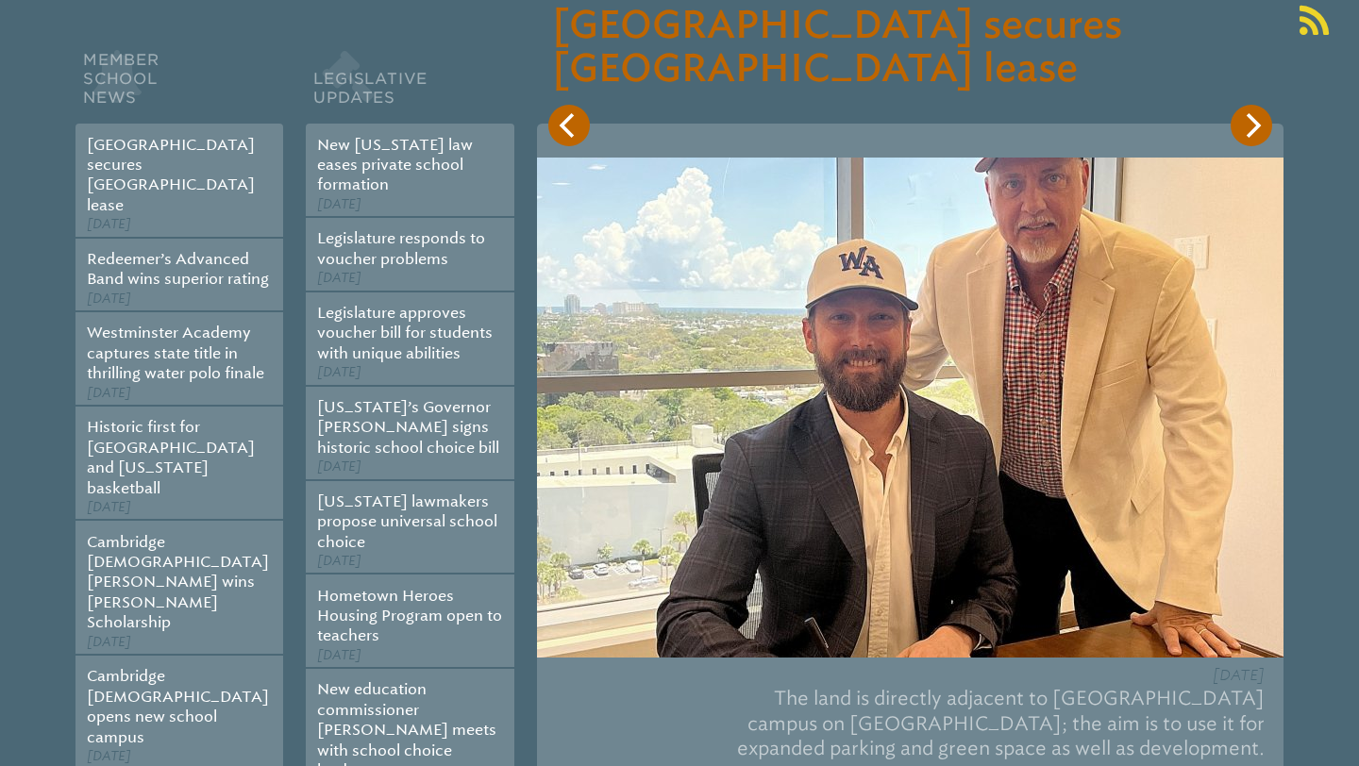
click at [819, 75] on h3 "[GEOGRAPHIC_DATA] secures [GEOGRAPHIC_DATA] lease" at bounding box center [910, 48] width 716 height 87
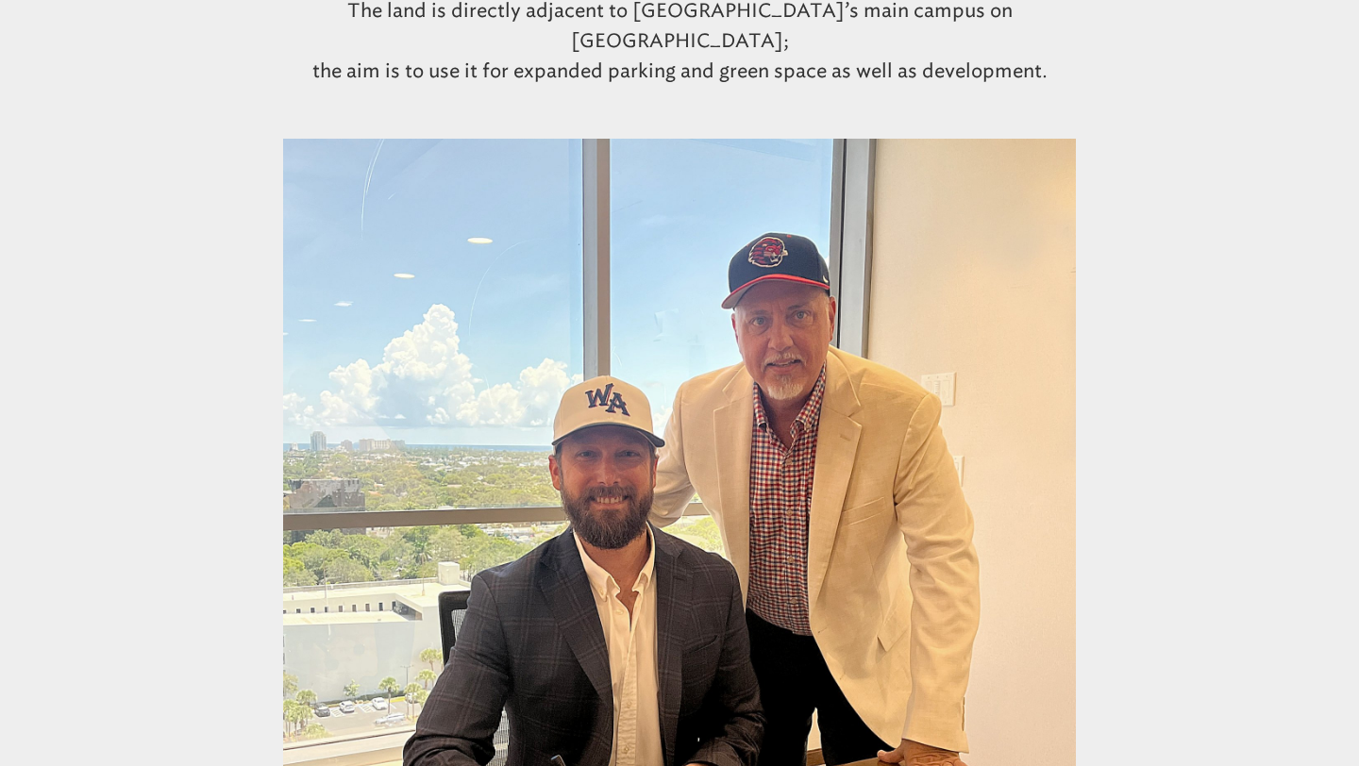
scroll to position [502, 0]
